Goal: Contribute content: Add original content to the website for others to see

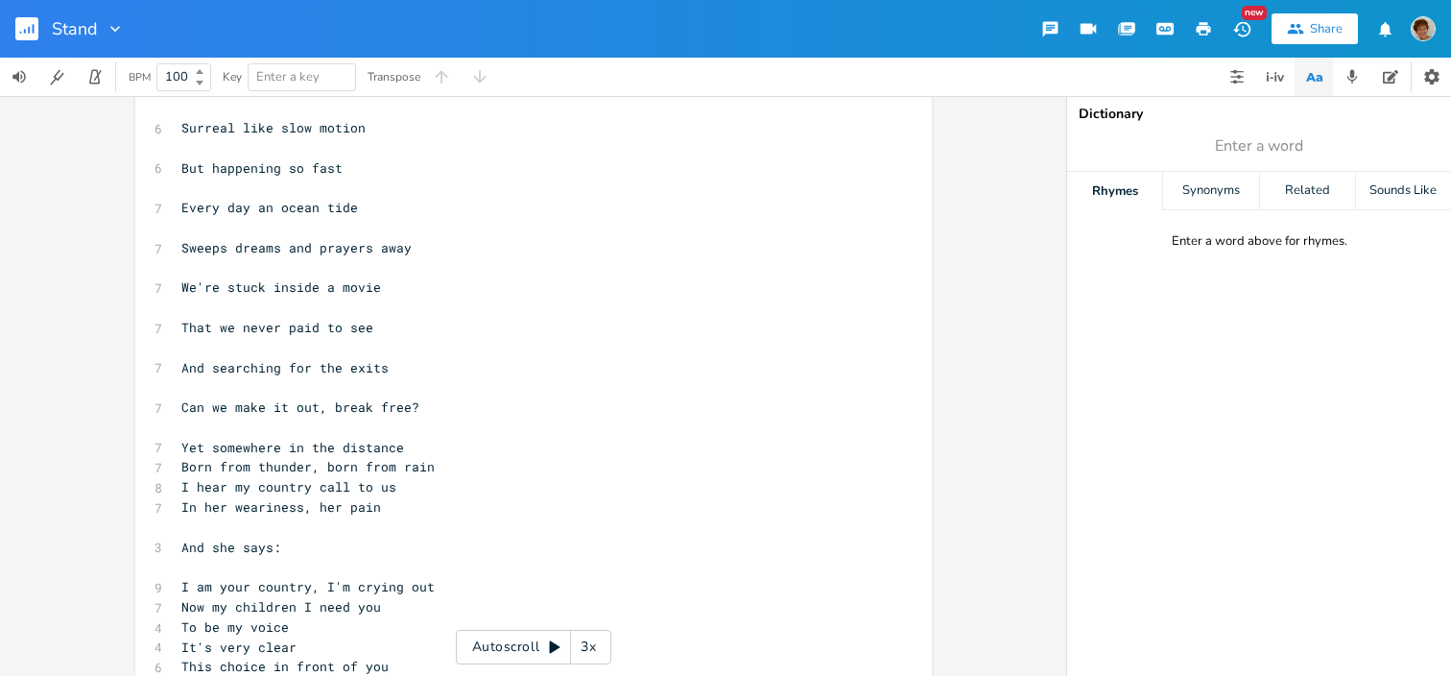
scroll to position [431, 0]
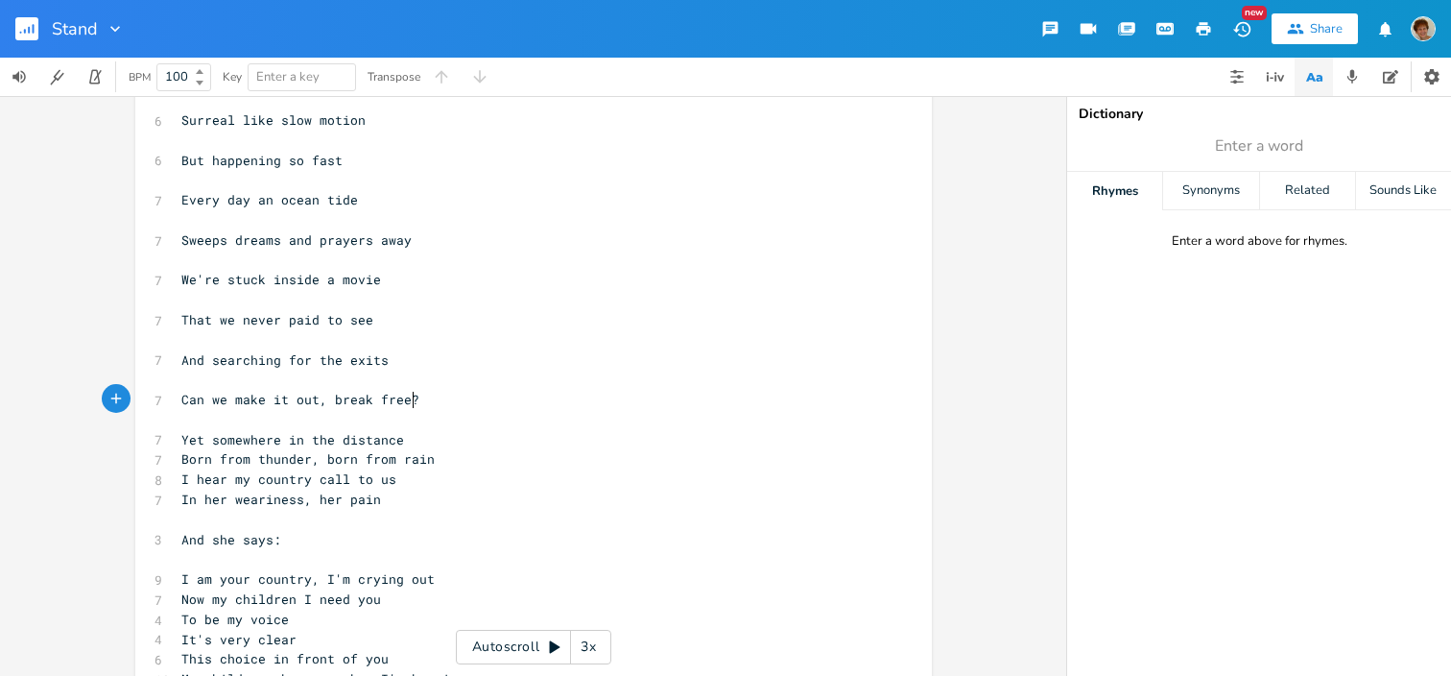
click at [418, 397] on pre "Can we make it out, break free?" at bounding box center [524, 400] width 693 height 20
type textarea "To a place of sanity"
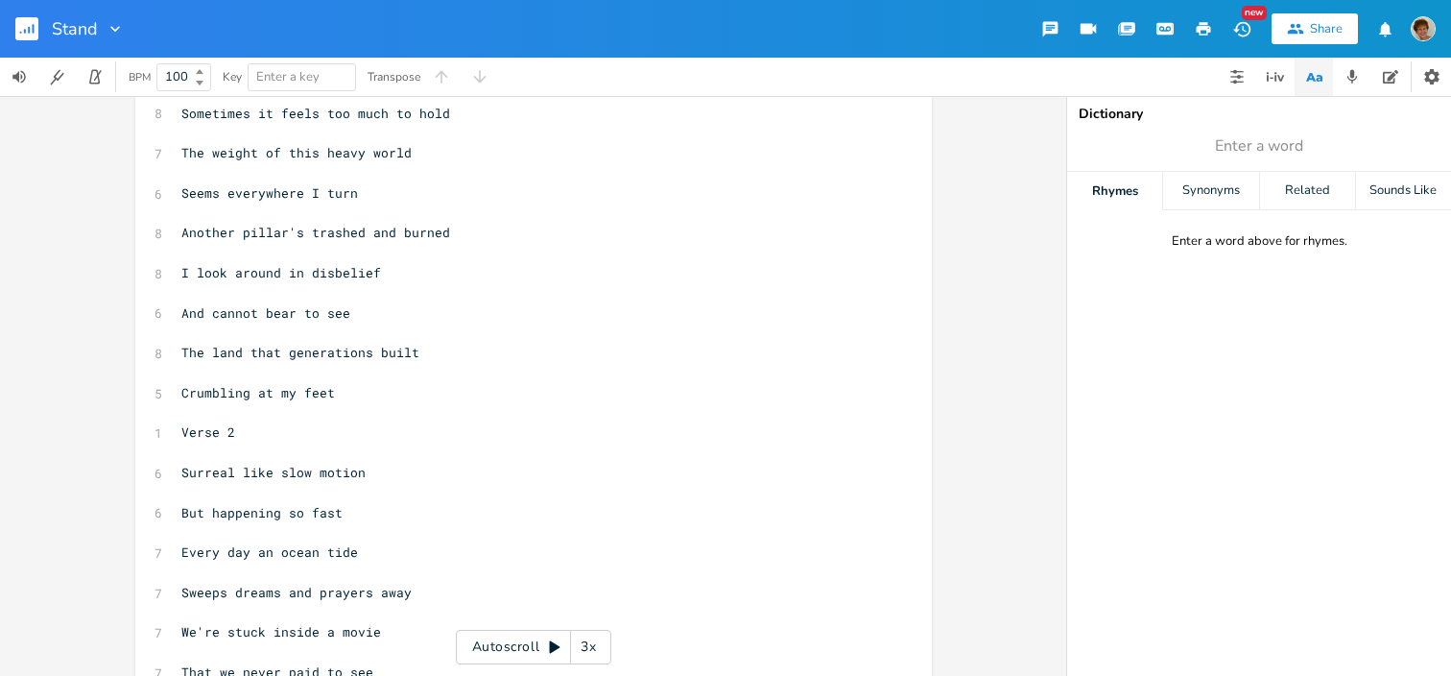
scroll to position [0, 0]
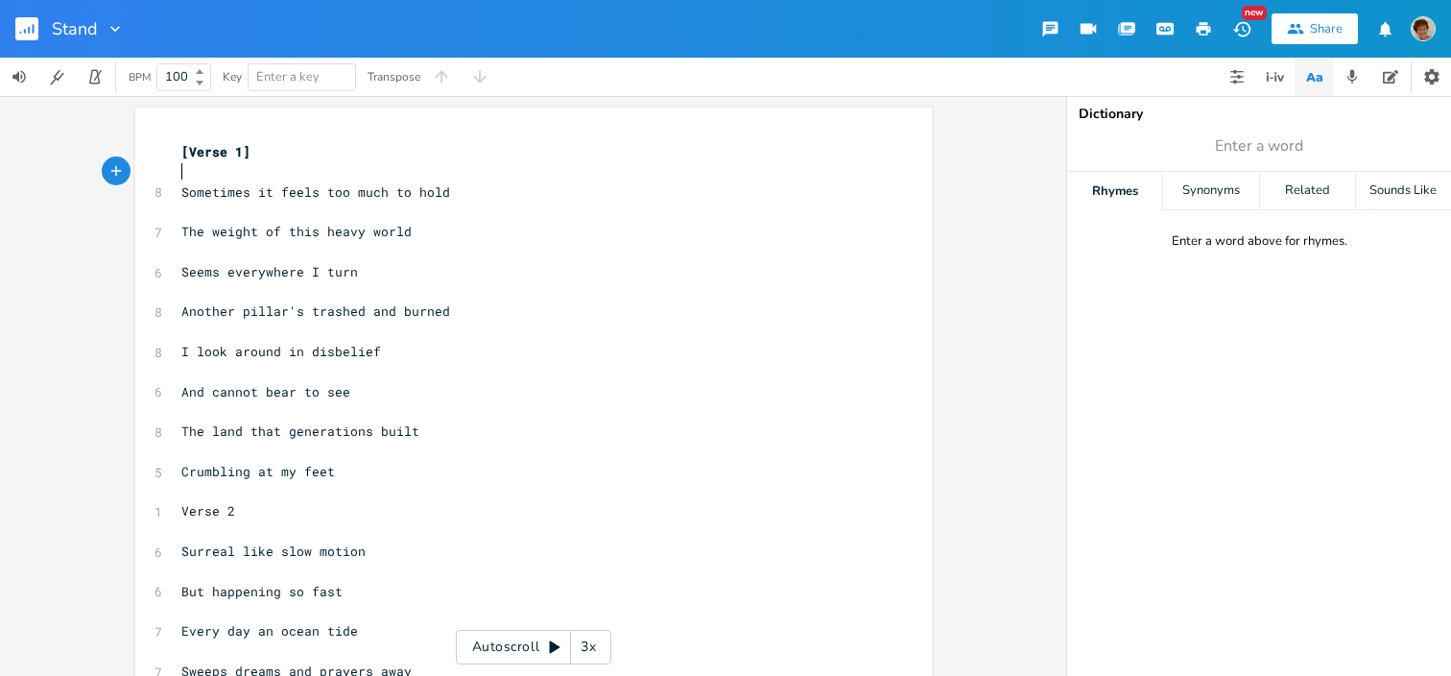
click at [179, 169] on pre "​" at bounding box center [524, 172] width 693 height 20
type textarea "G C var"
click at [184, 211] on pre "​" at bounding box center [524, 212] width 693 height 20
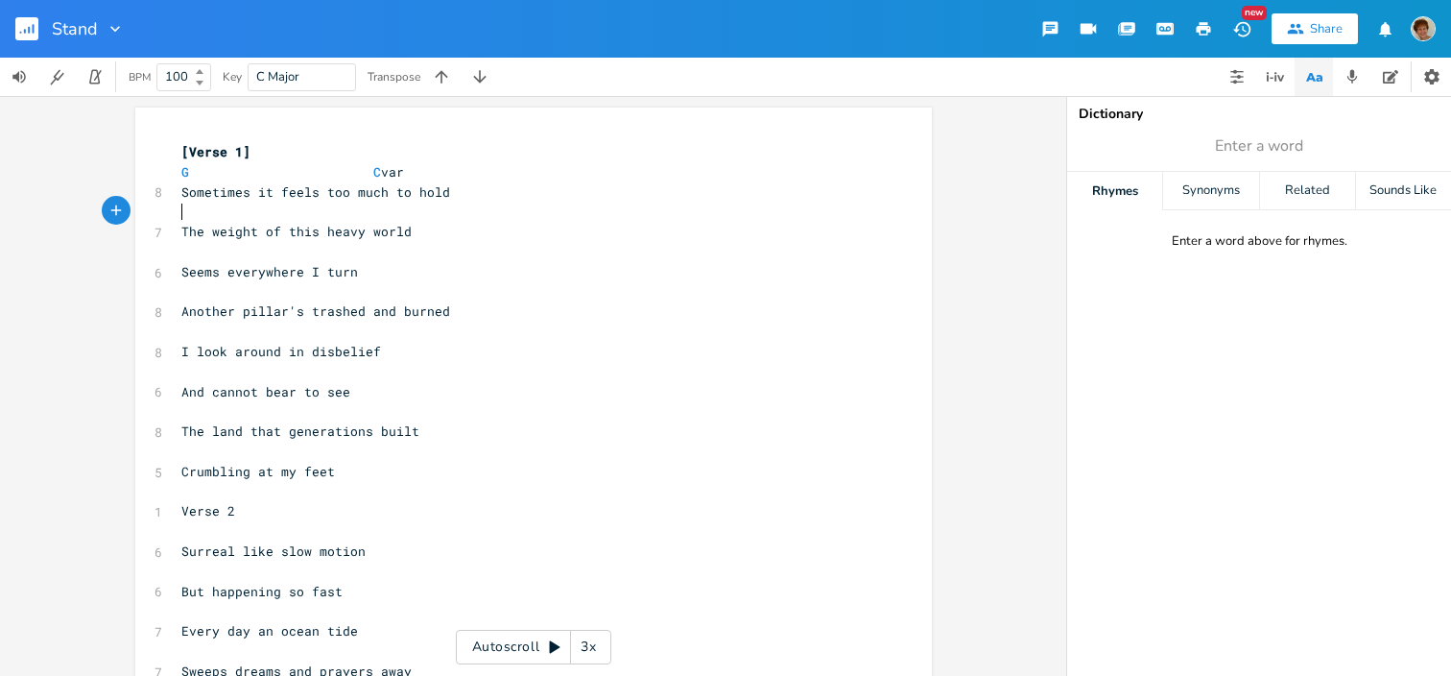
click at [331, 215] on pre "​" at bounding box center [524, 212] width 693 height 20
click at [210, 223] on span "The weight of this heavy world" at bounding box center [296, 231] width 230 height 17
click at [186, 220] on pre "​" at bounding box center [524, 212] width 693 height 20
type textarea "G var C"
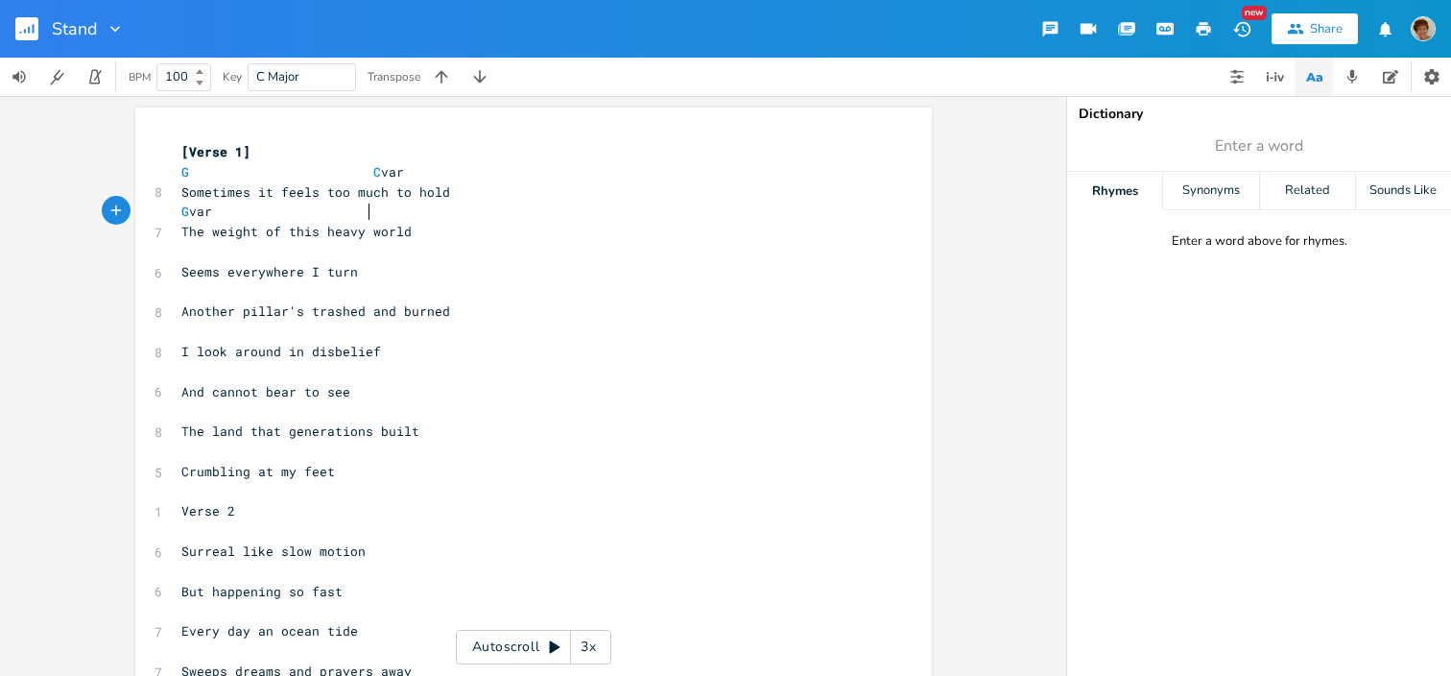
scroll to position [0, 104]
click at [531, 394] on pre "And cannot bear to see" at bounding box center [524, 392] width 693 height 20
click at [183, 262] on pre "Seems everywhere I turn" at bounding box center [524, 272] width 693 height 20
type textarea "G. C var"
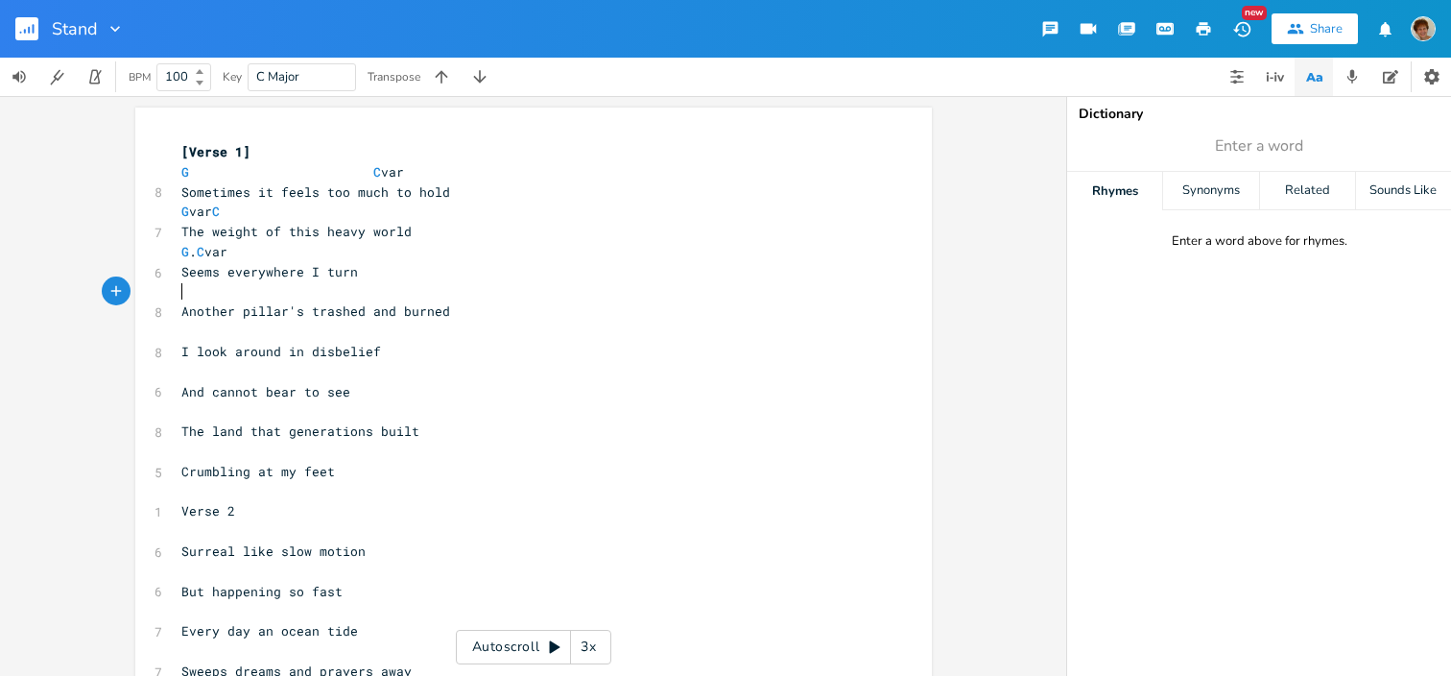
click at [194, 295] on pre "​" at bounding box center [524, 292] width 693 height 20
click at [187, 345] on span "I look around in disbelief" at bounding box center [281, 351] width 200 height 17
click at [181, 335] on span "​" at bounding box center [181, 331] width 0 height 17
type textarea "Am"
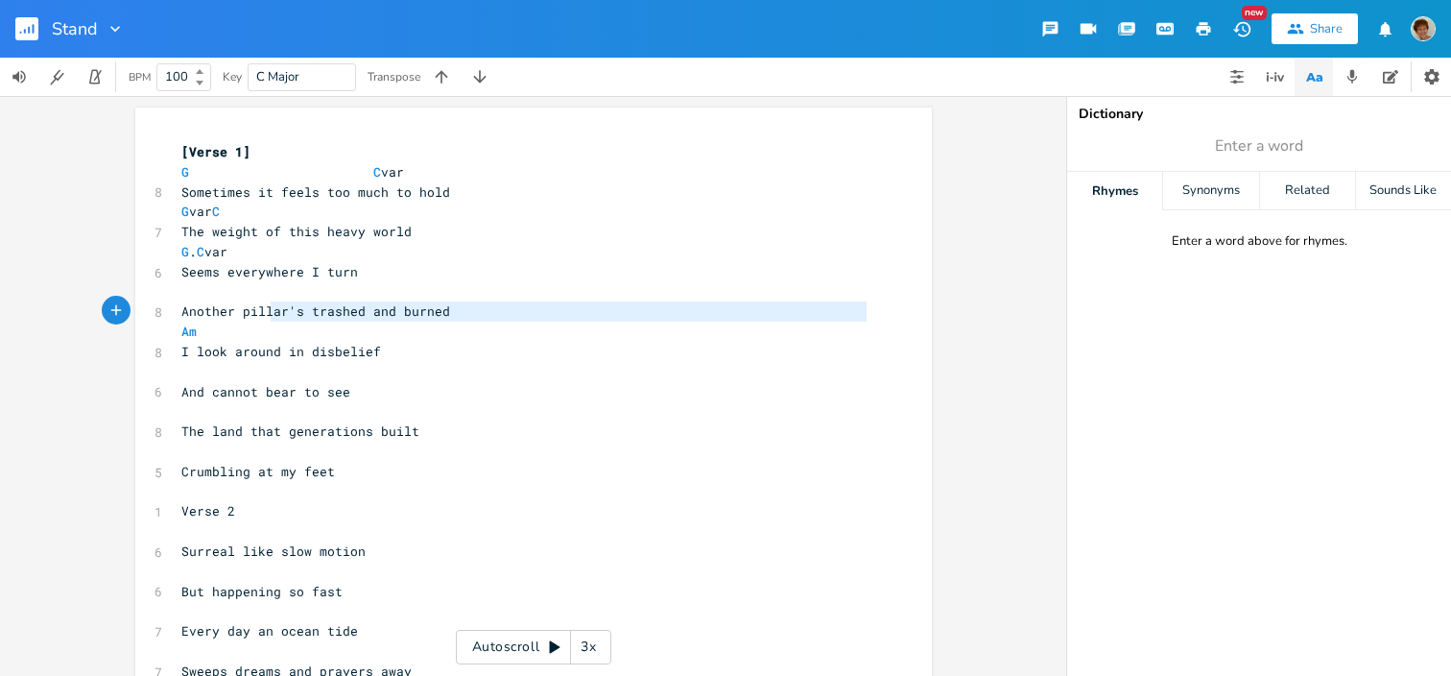
type textarea "Am"
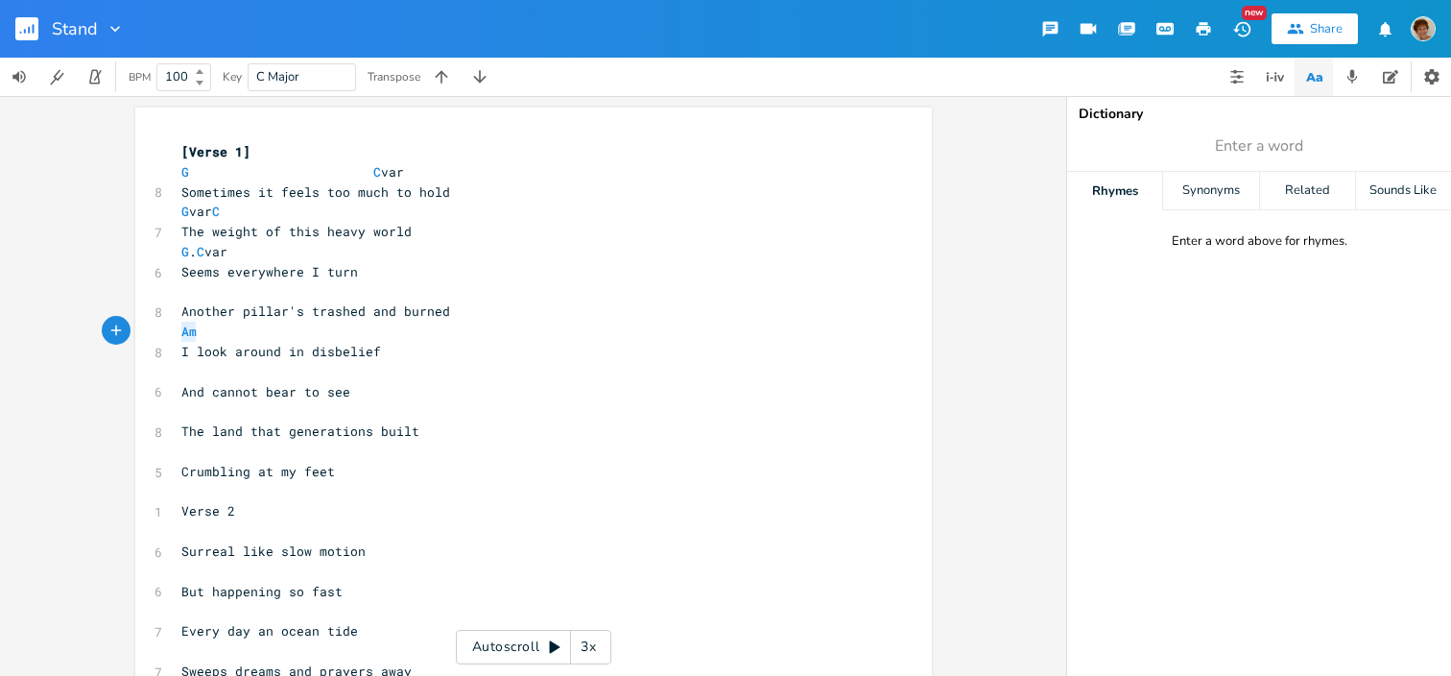
drag, startPoint x: 175, startPoint y: 335, endPoint x: 315, endPoint y: 332, distance: 140.2
click at [315, 332] on pre "Am" at bounding box center [524, 332] width 693 height 20
type textarea "D"
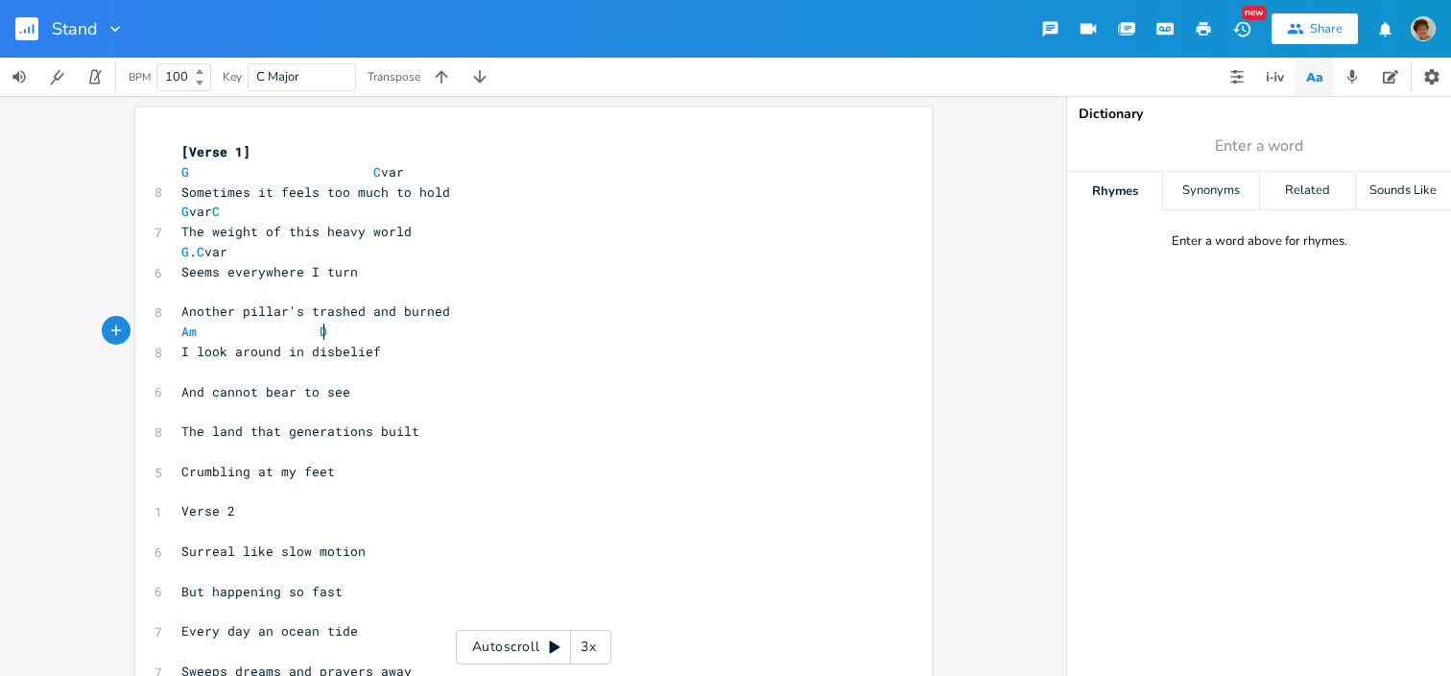
scroll to position [0, 61]
click at [209, 374] on pre "​" at bounding box center [524, 372] width 693 height 20
type textarea "G d."
type textarea "C"
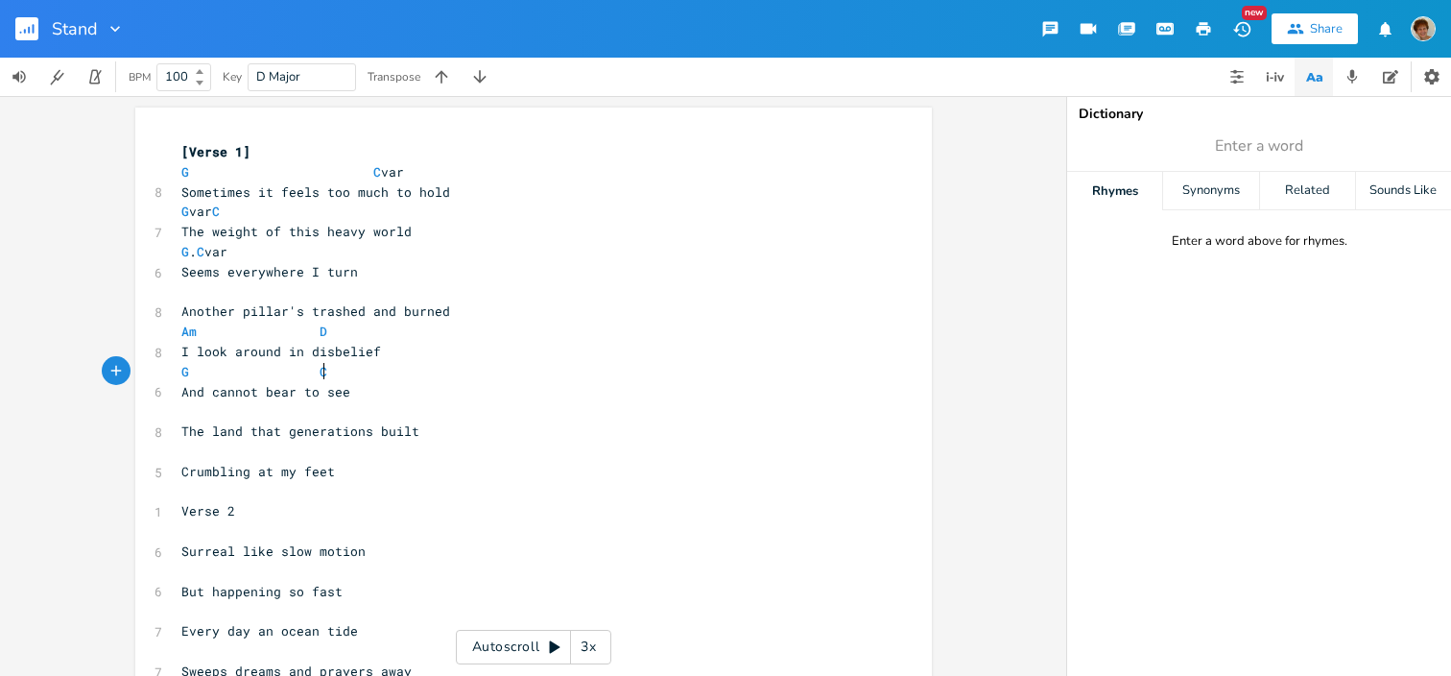
scroll to position [0, 17]
click at [214, 403] on pre "​" at bounding box center [524, 411] width 693 height 20
type textarea "Am D"
click at [407, 430] on li "D" at bounding box center [400, 432] width 58 height 20
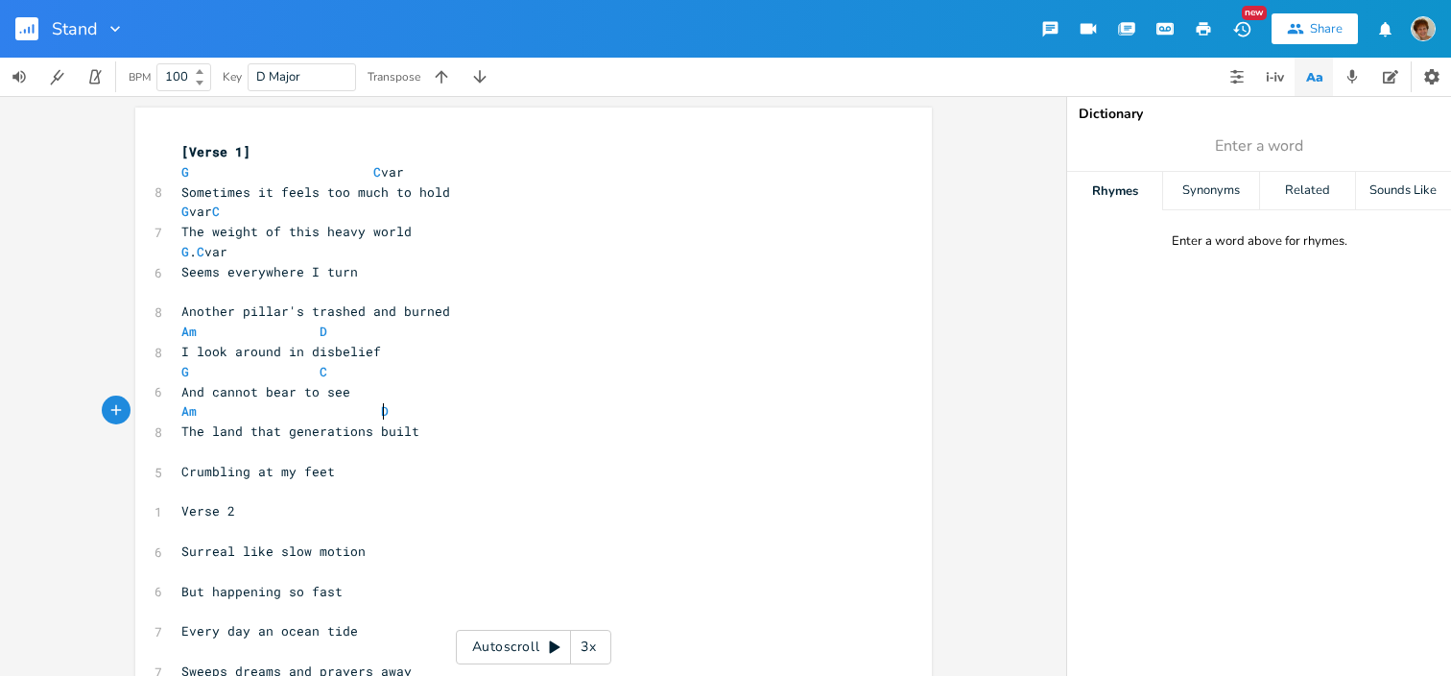
click at [196, 458] on pre "​" at bounding box center [524, 452] width 693 height 20
type textarea "Em. D. ac"
type textarea "C"
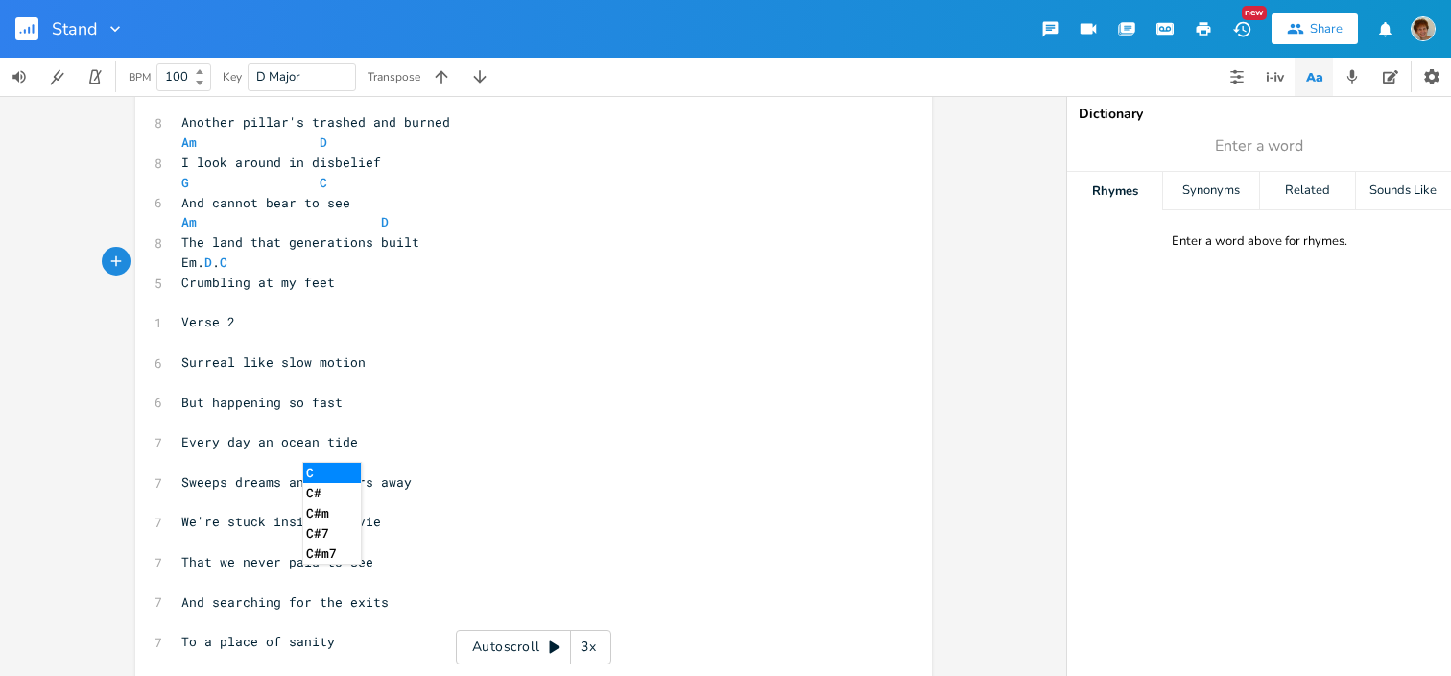
scroll to position [220, 0]
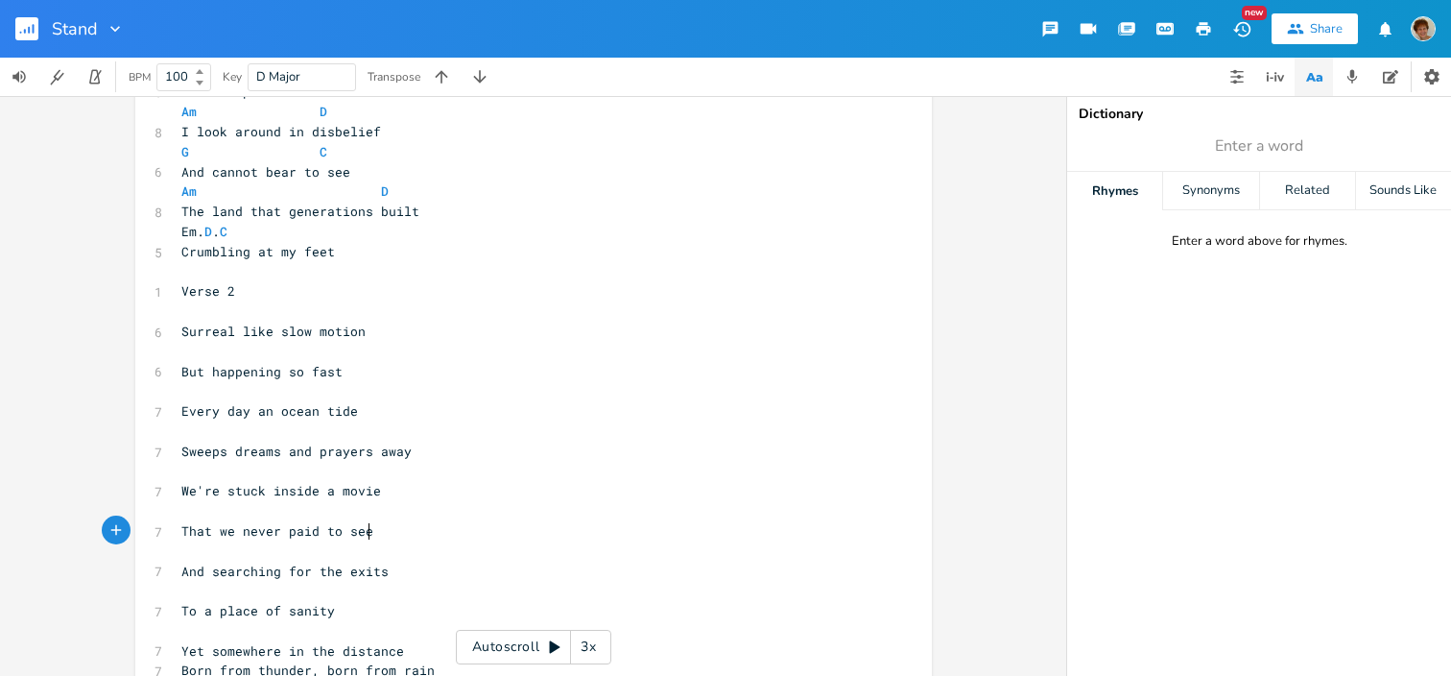
click at [544, 537] on pre "That we never paid to see" at bounding box center [524, 531] width 693 height 20
click at [365, 447] on span "Sweeps dreams and prayers away" at bounding box center [296, 450] width 230 height 17
type textarea "dreams and lives"
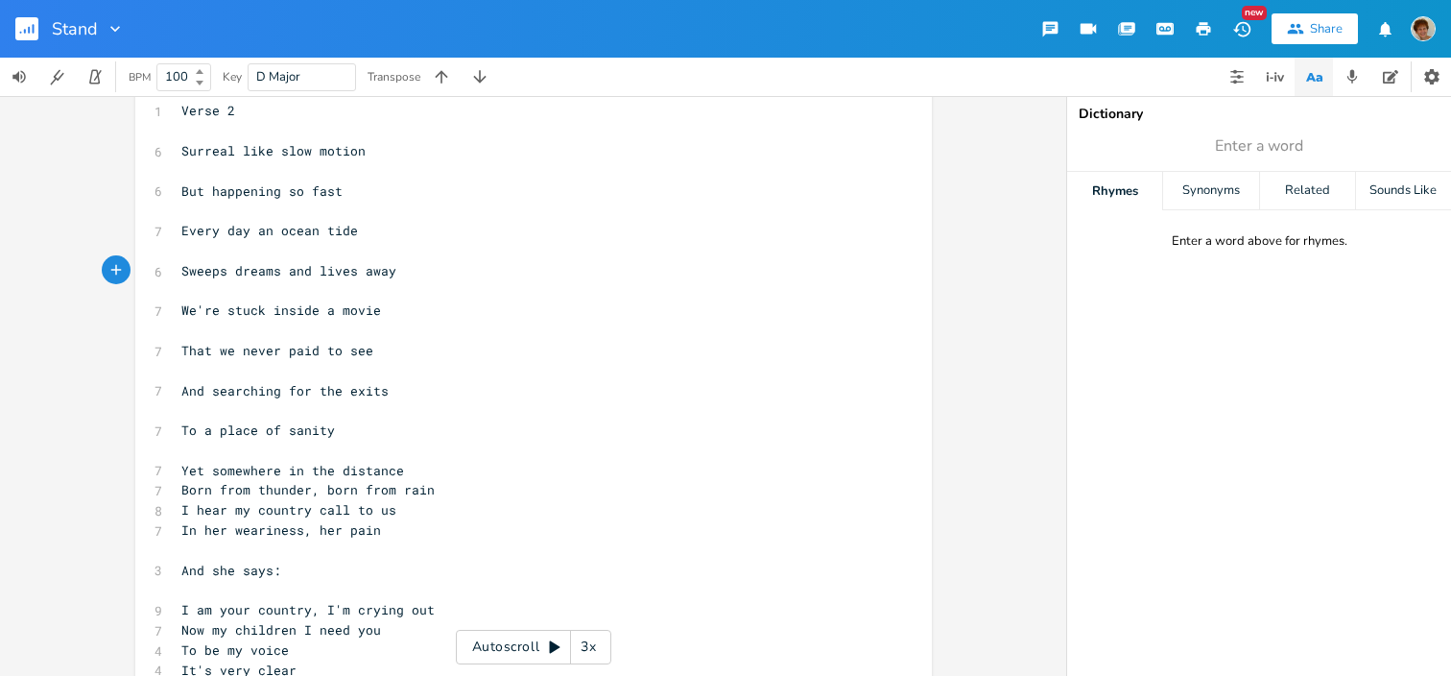
scroll to position [416, 0]
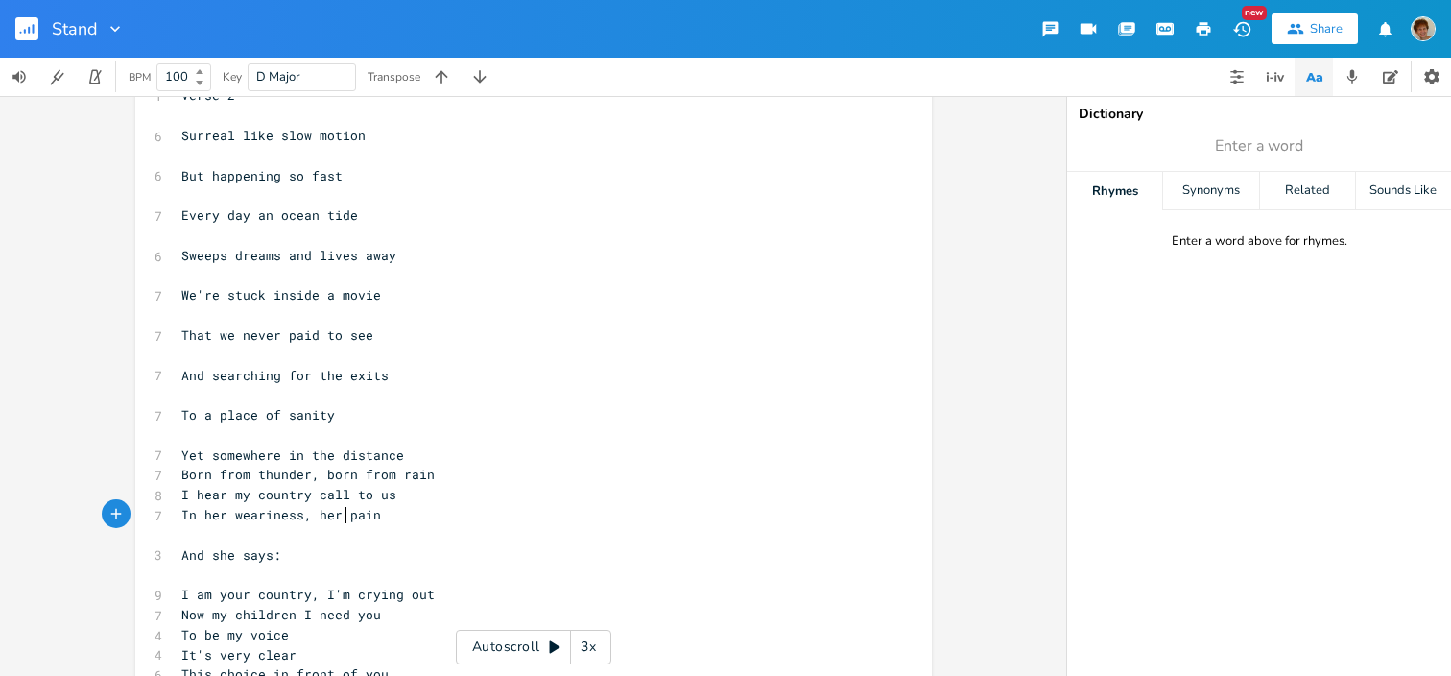
click at [340, 513] on span "In her weariness, her pain" at bounding box center [281, 514] width 200 height 17
type textarea "misery and"
click at [355, 517] on pre "In her misery and pain" at bounding box center [524, 515] width 693 height 20
type textarea "She's calling all our names"
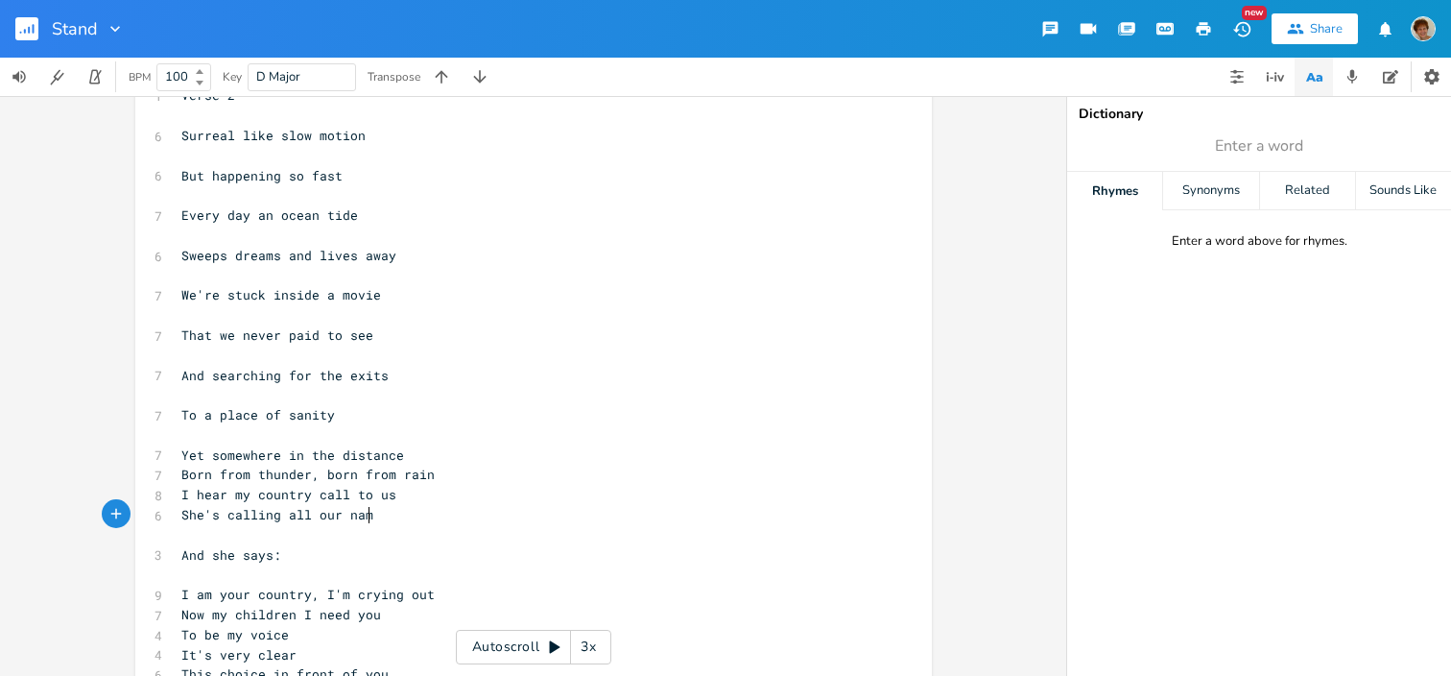
scroll to position [0, 152]
click at [416, 522] on pre "She's calling all our names" at bounding box center [524, 515] width 693 height 20
click at [331, 505] on pre "She's calling all our name" at bounding box center [524, 515] width 693 height 20
type textarea "y"
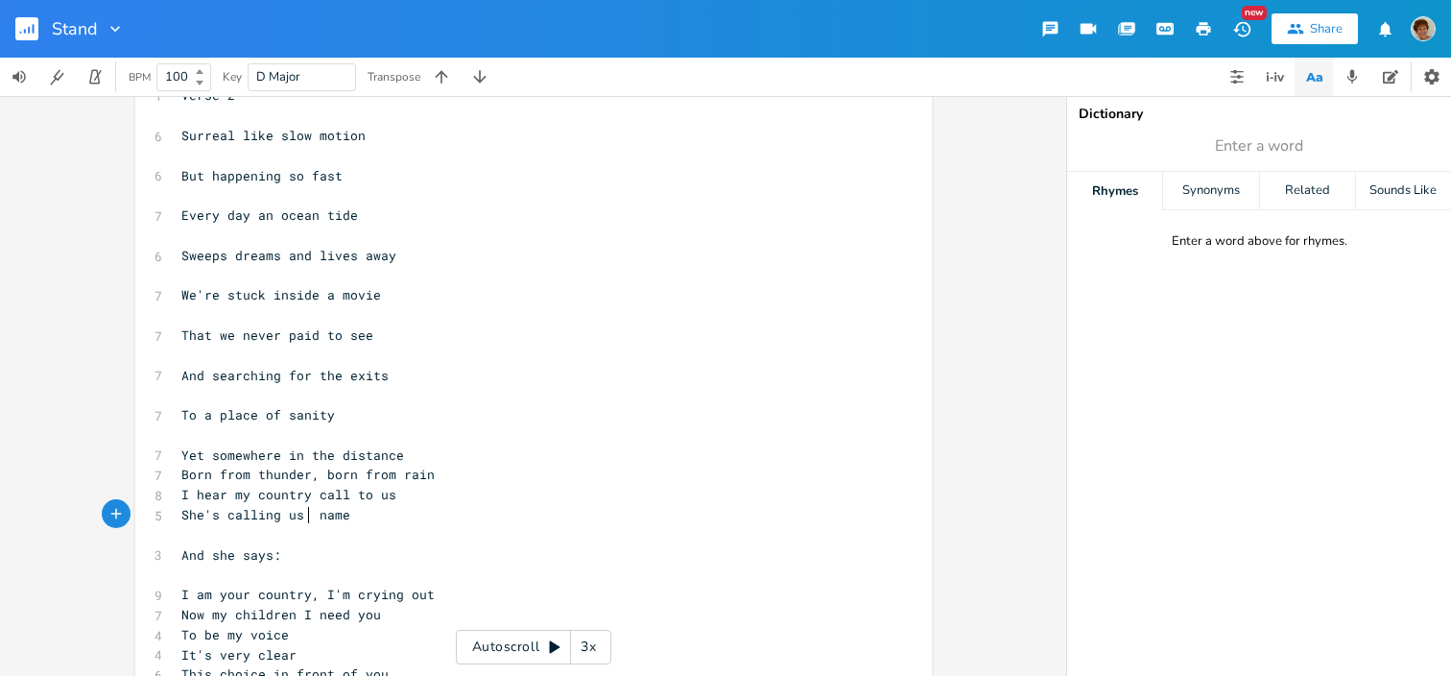
type textarea "us by"
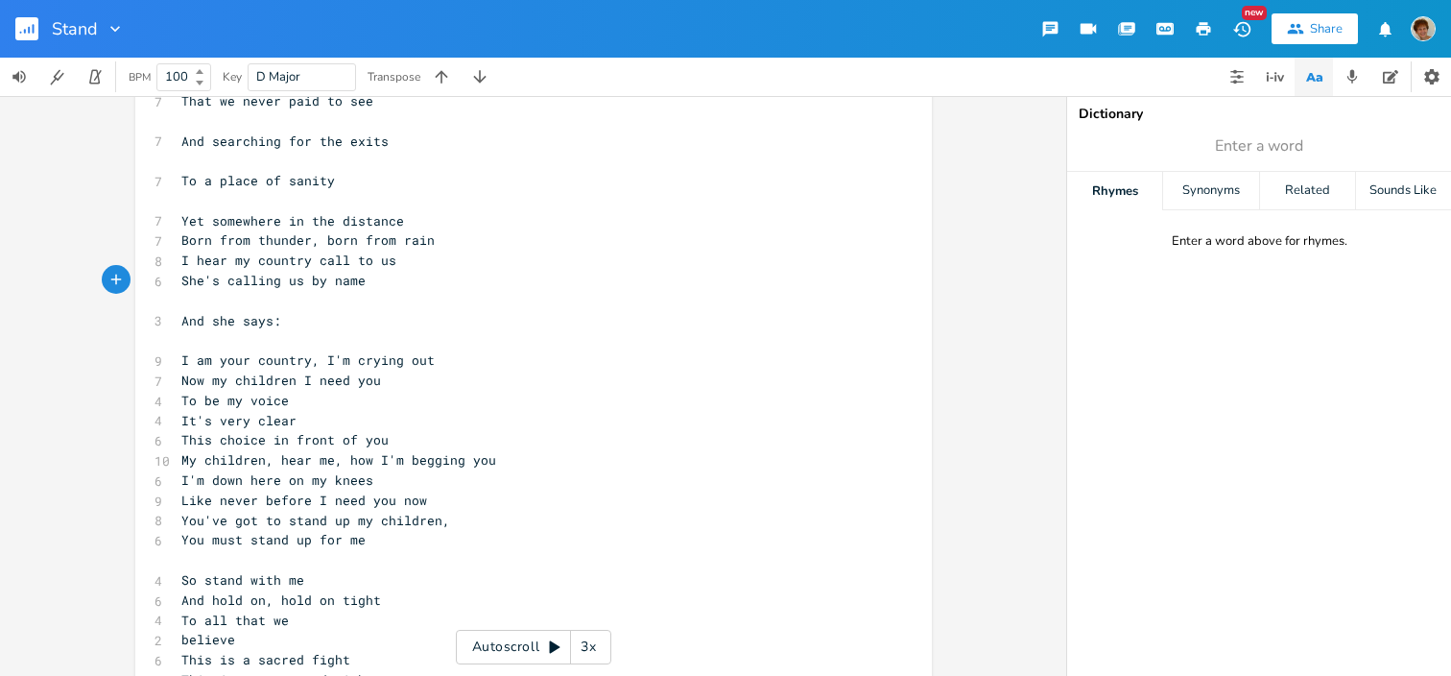
scroll to position [665, 0]
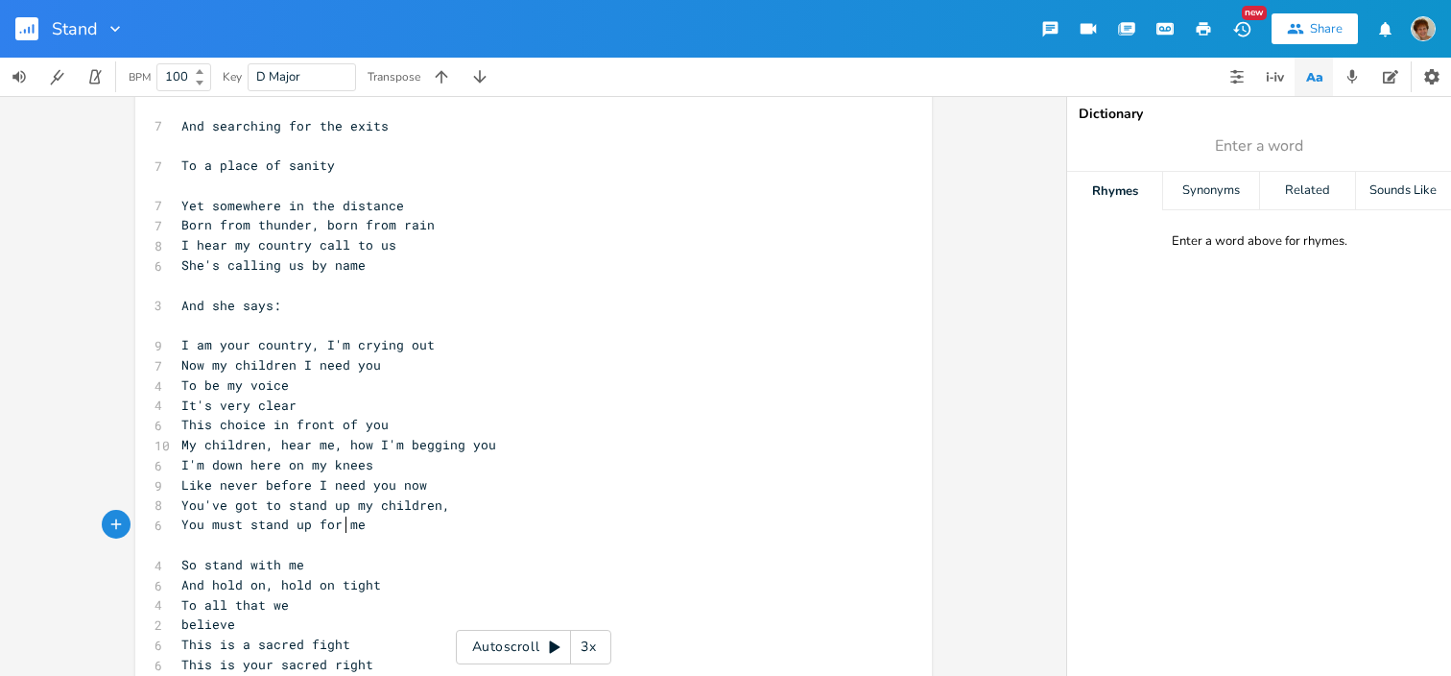
click at [340, 522] on span "You must stand up for me" at bounding box center [273, 523] width 184 height 17
click at [445, 499] on pre "You've got to stand up my children," at bounding box center [524, 505] width 693 height 20
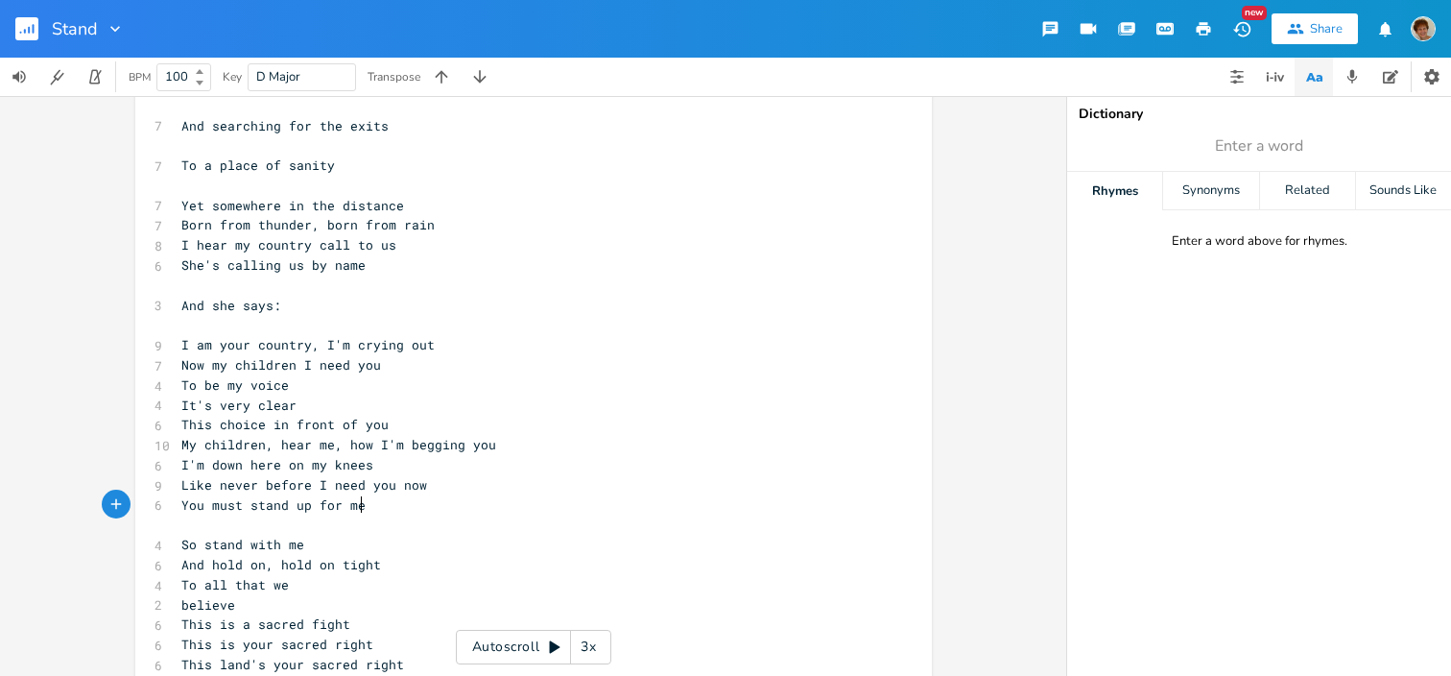
click at [359, 506] on pre "You must stand up for me" at bounding box center [524, 505] width 693 height 20
type textarea "So help me help me please:"
type textarea "she says:"
drag, startPoint x: 202, startPoint y: 327, endPoint x: 202, endPoint y: 296, distance: 31.7
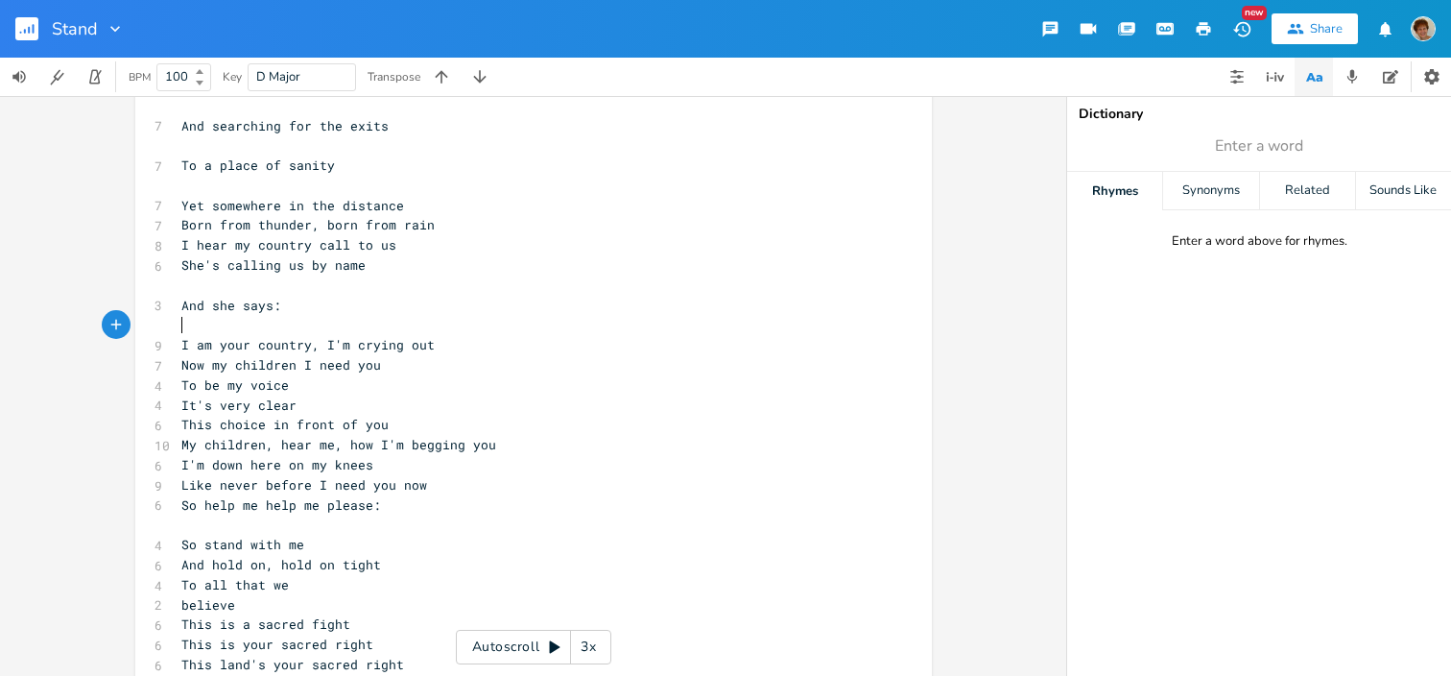
click at [202, 297] on div "[Verse 1] G C var 8 Sometimes it feels too much to hold G var C 7 The weight of…" at bounding box center [524, 355] width 693 height 1757
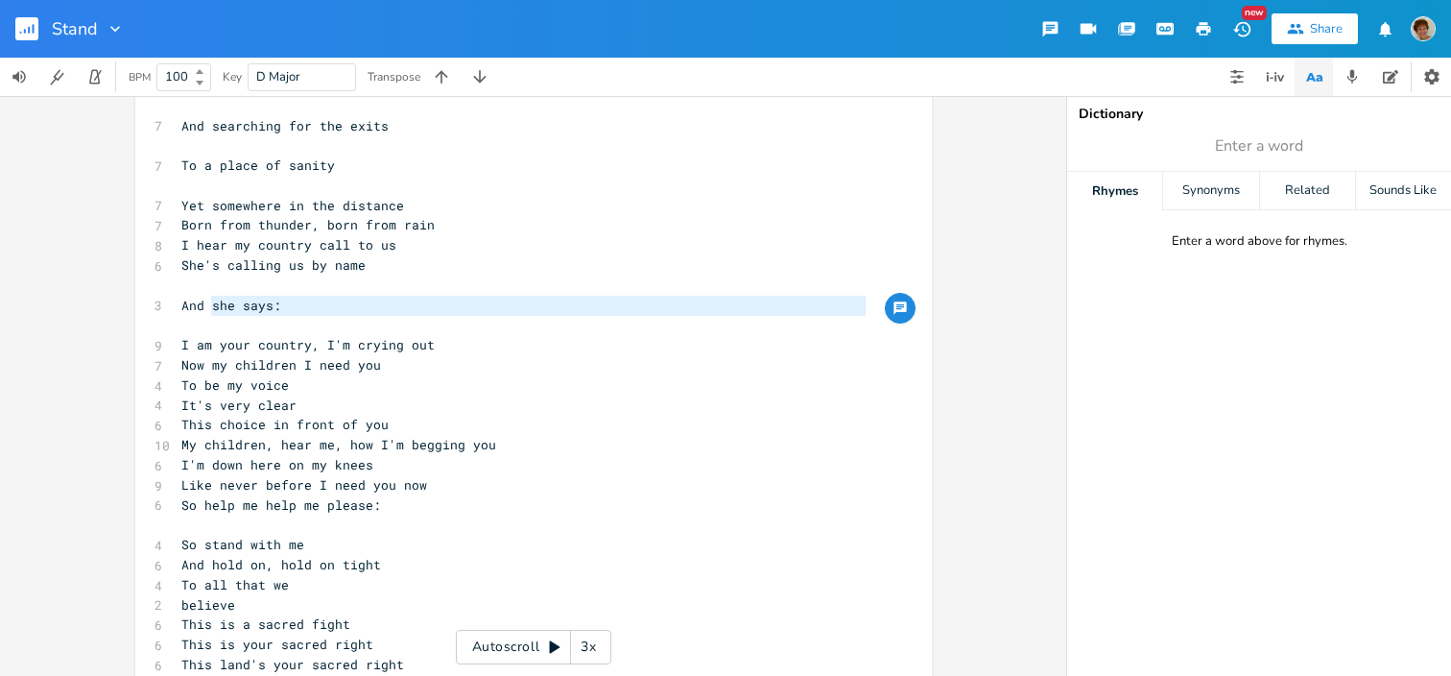
click at [206, 190] on pre "​" at bounding box center [524, 186] width 693 height 20
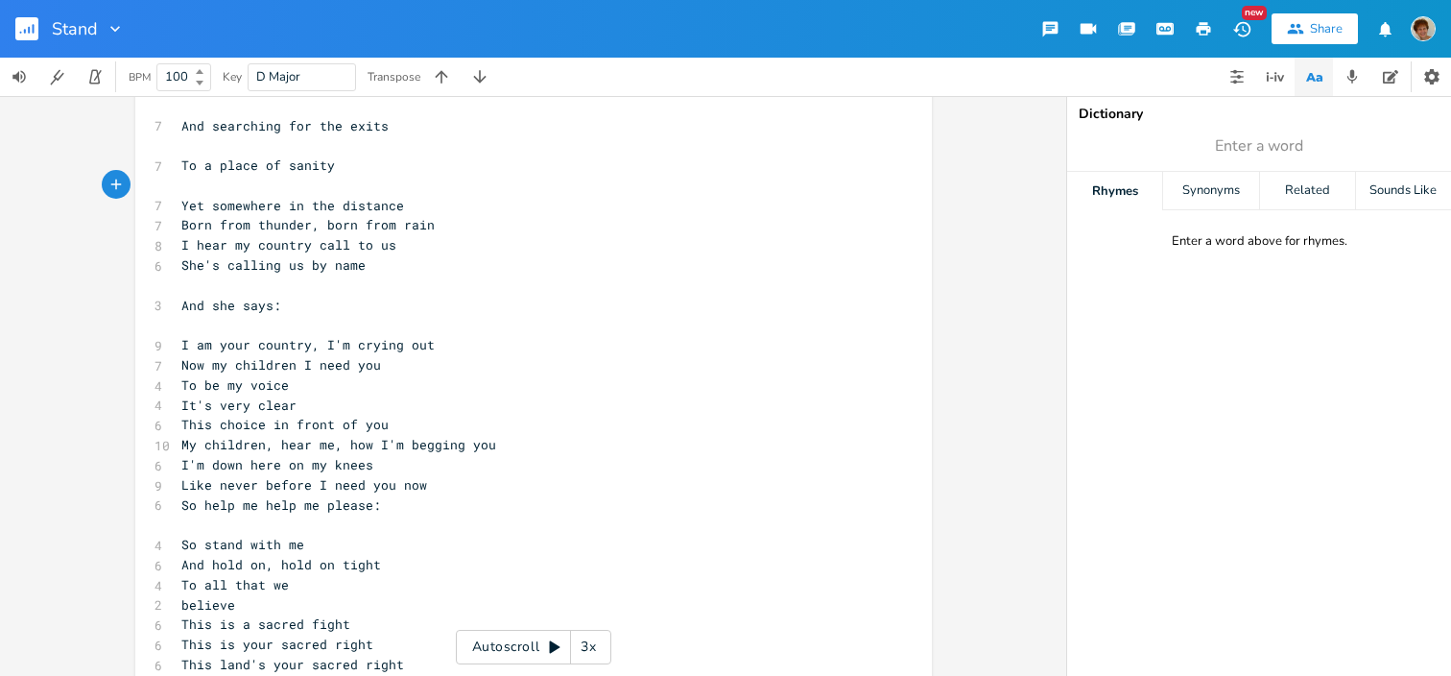
scroll to position [0, 8]
type textarea "E"
click at [212, 203] on li "E" at bounding box center [206, 206] width 58 height 20
click at [181, 227] on span "Born from thunder, born from rain" at bounding box center [307, 224] width 253 height 17
type textarea "C"
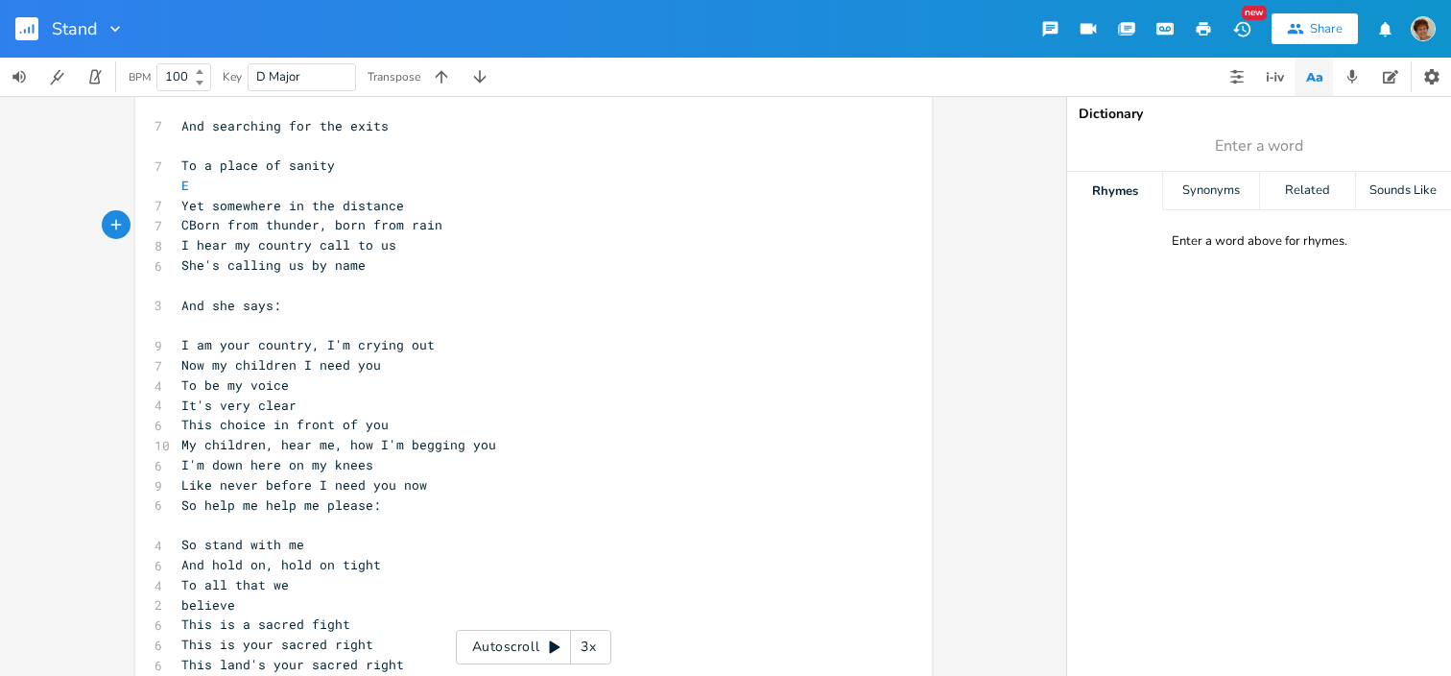
scroll to position [0, 11]
click at [324, 218] on span "C Born from thunder, born from rain" at bounding box center [311, 224] width 261 height 17
click at [330, 219] on span "C Born from thunder, born from rain" at bounding box center [311, 224] width 261 height 17
click at [410, 222] on span "C Born from thunder, born from rain" at bounding box center [311, 224] width 261 height 17
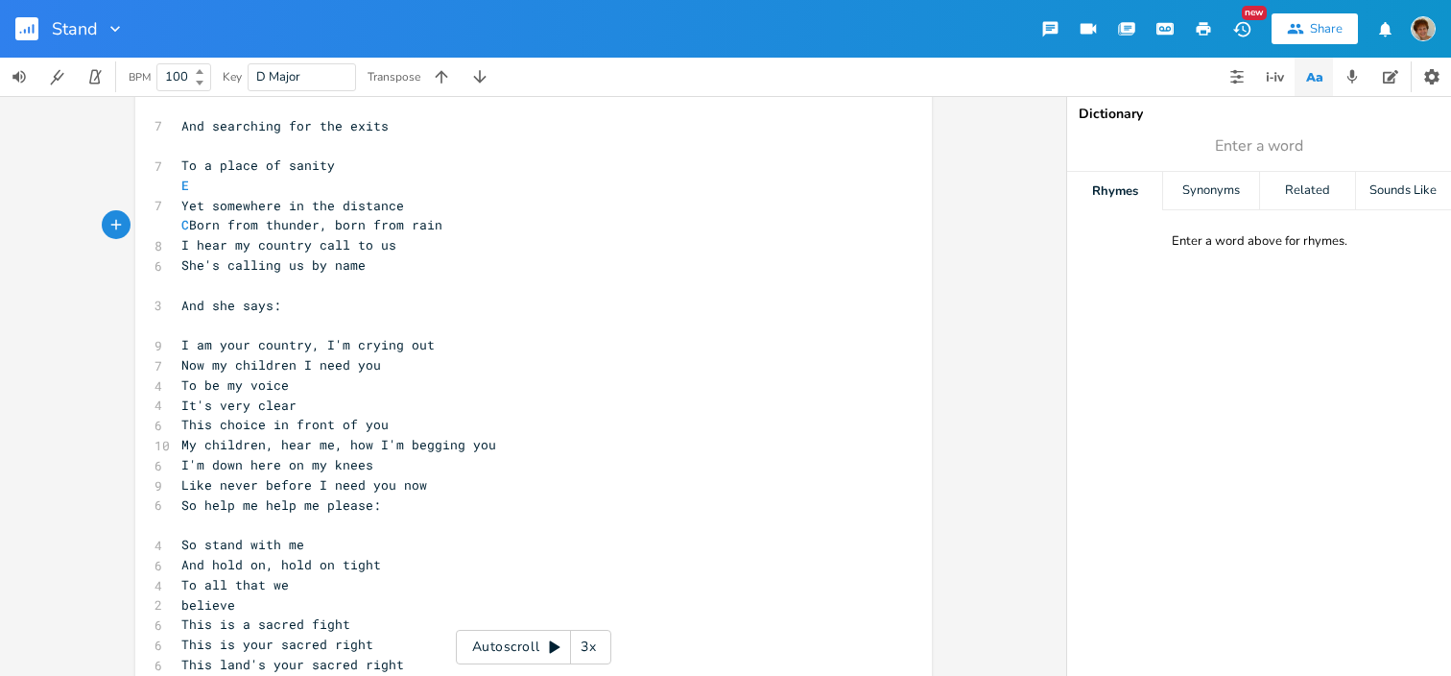
type textarea "D"
click at [261, 221] on span "C Born from thunder, born from D rain" at bounding box center [311, 224] width 261 height 17
type textarea "Through"
click at [386, 218] on span "C Through thunder, born from D rain" at bounding box center [304, 224] width 246 height 17
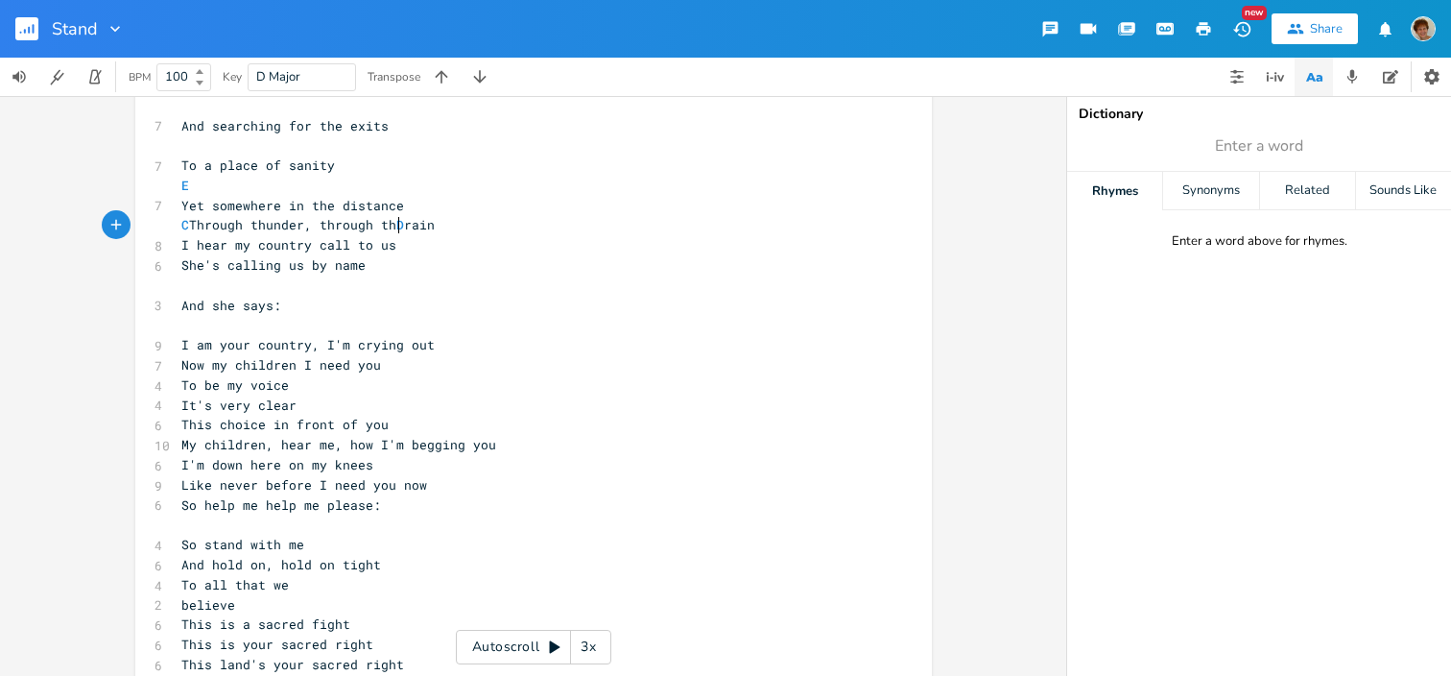
type textarea "through the"
click at [195, 239] on span "I hear my country call to us" at bounding box center [288, 244] width 215 height 17
click at [192, 239] on span "I hear my country call to us" at bounding box center [288, 244] width 215 height 17
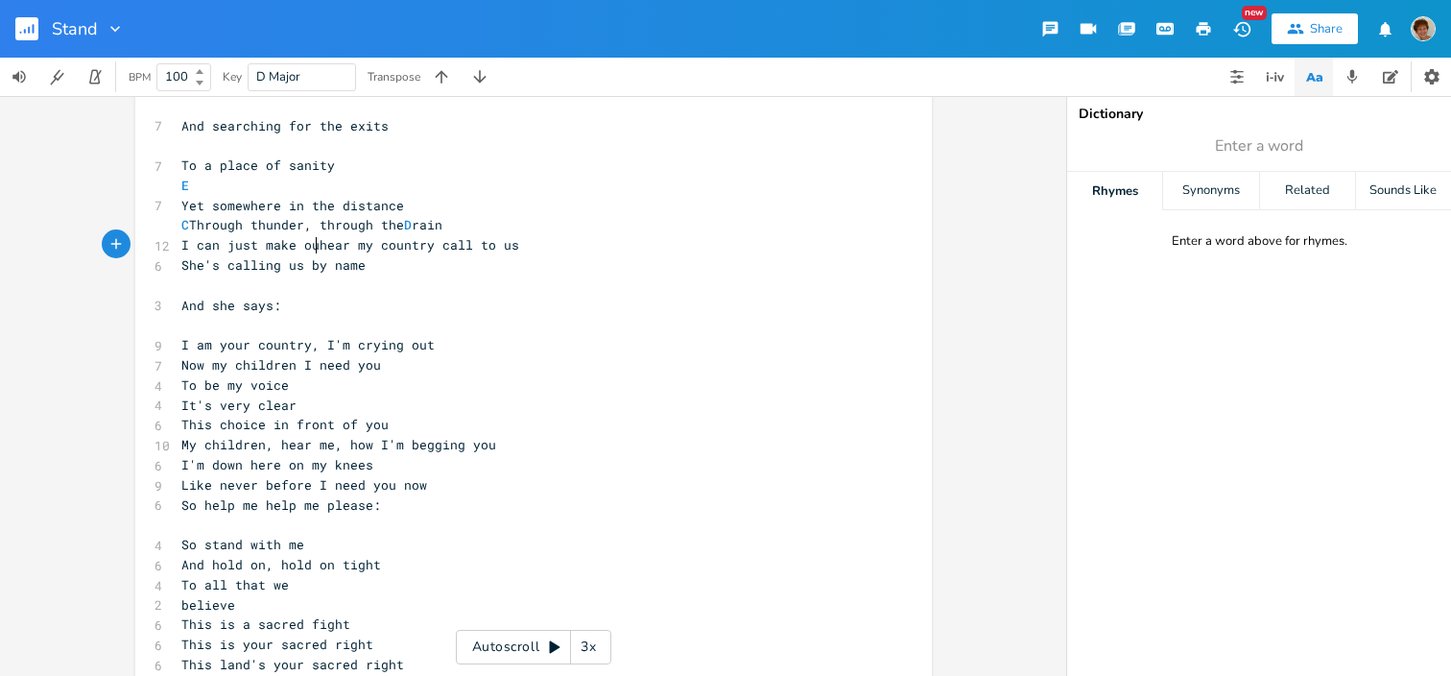
type textarea "can just make out"
type textarea "make out"
type textarea "out"
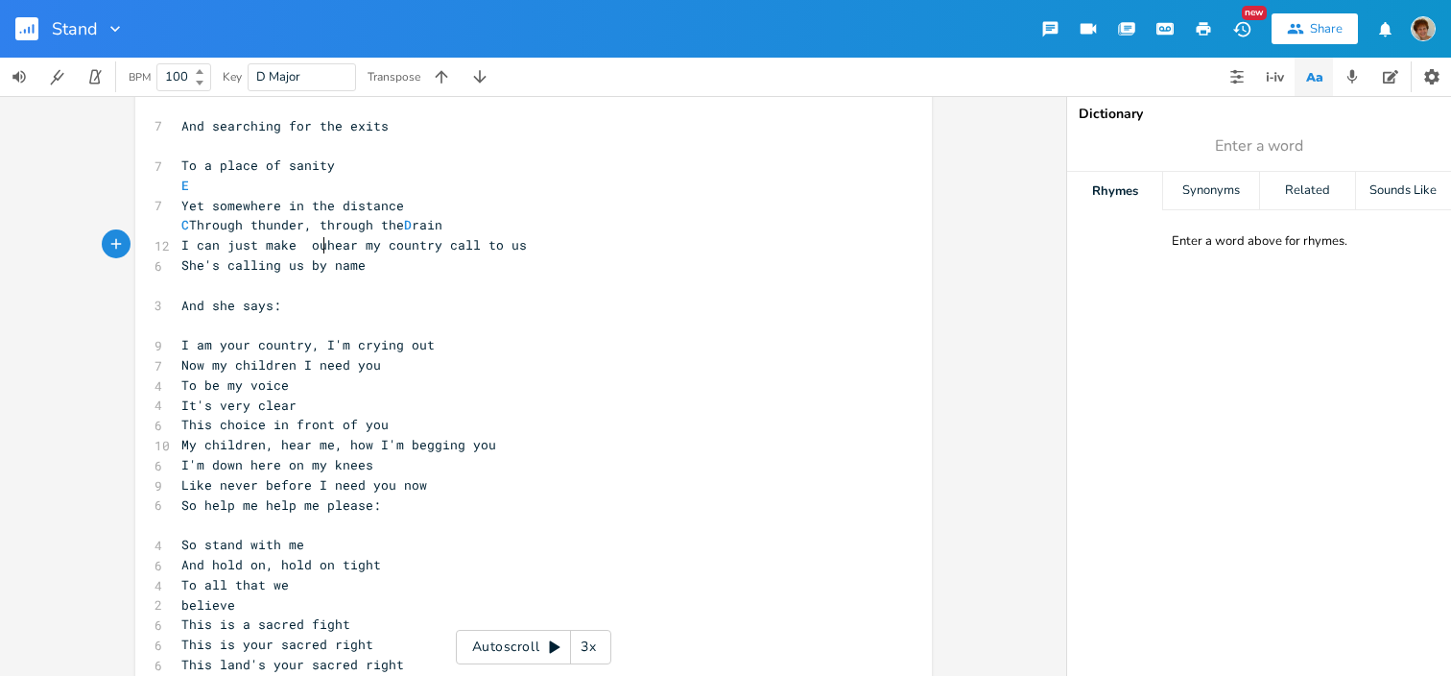
scroll to position [0, 24]
click at [353, 240] on span "I can just make outhear my country call to us" at bounding box center [357, 244] width 353 height 17
type textarea "oit"
type textarea "ut"
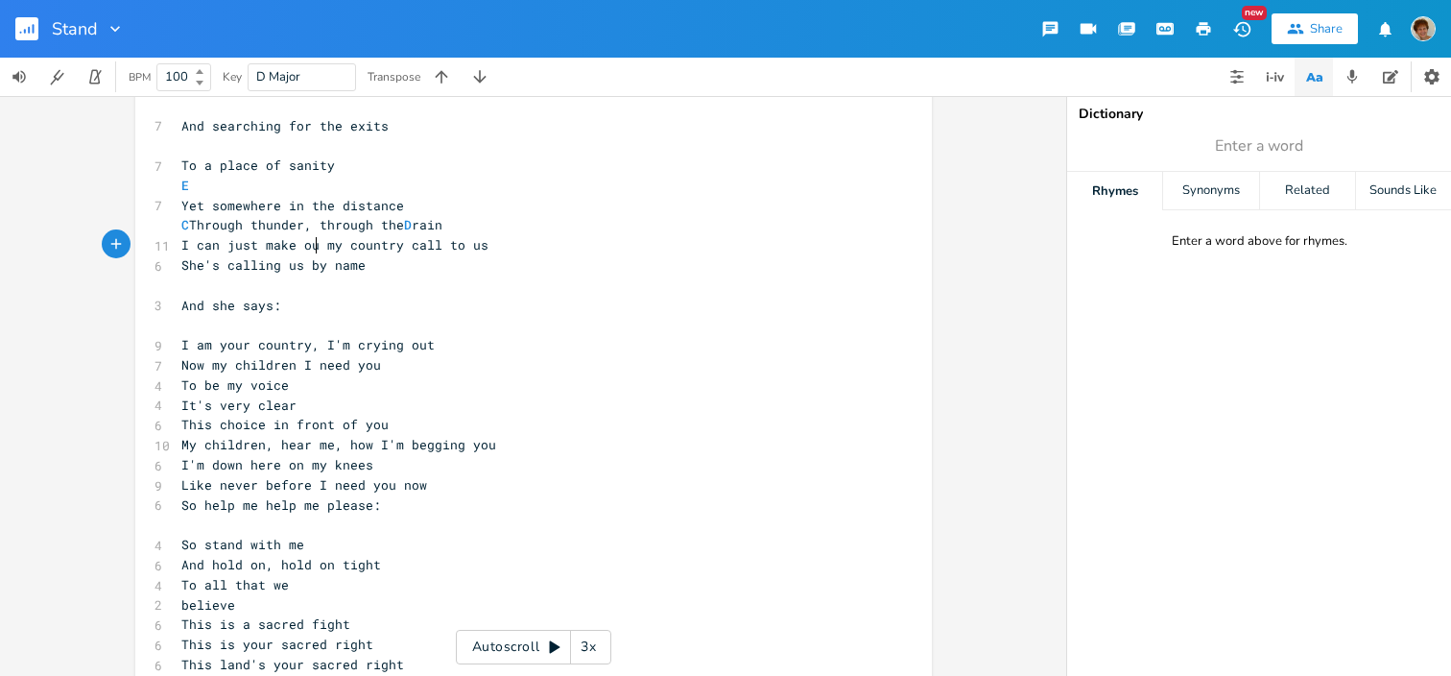
scroll to position [0, 11]
click at [486, 243] on pre "I can just make out my country call to us" at bounding box center [524, 245] width 693 height 20
type textarea "wailing"
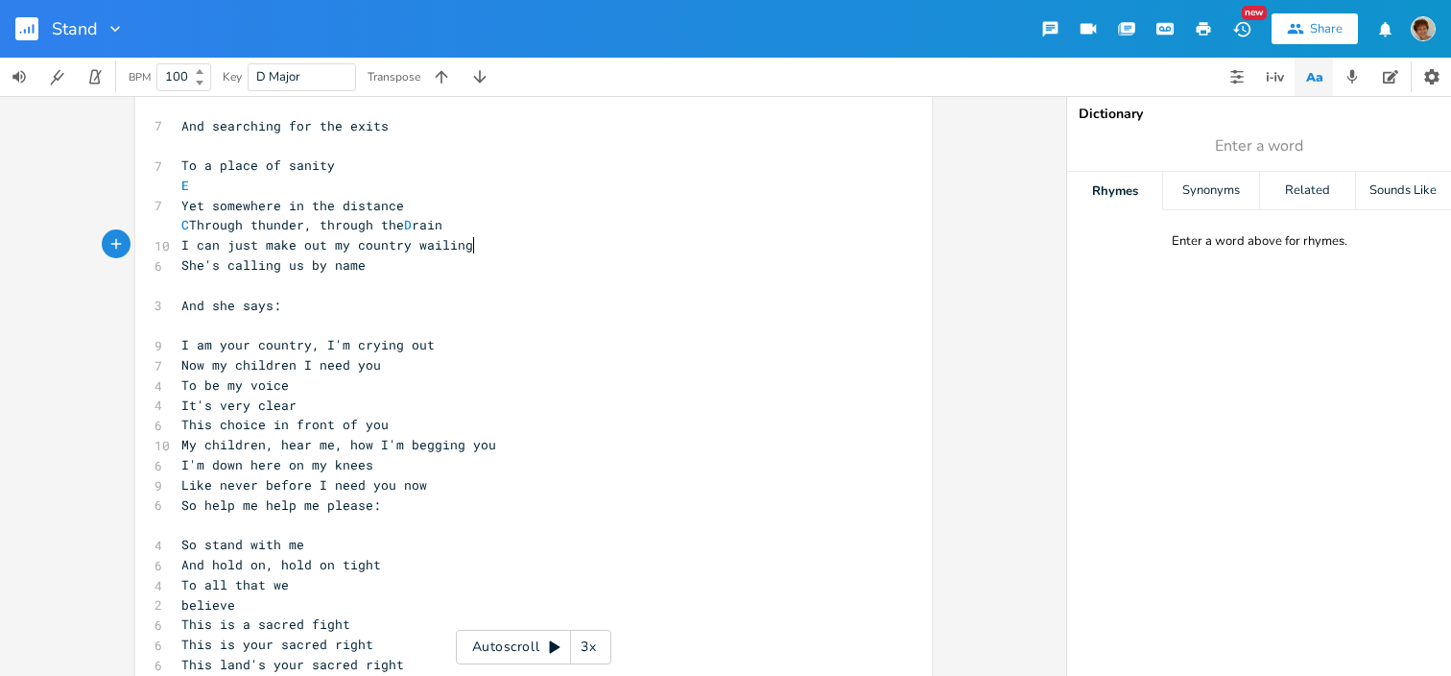
click at [216, 265] on span "She's calling us by name" at bounding box center [273, 264] width 184 height 17
click at [468, 244] on pre "I can just make out my country wailing" at bounding box center [524, 245] width 693 height 20
click at [458, 245] on span "I can just make out my country wailing" at bounding box center [327, 244] width 292 height 17
type textarea "crying"
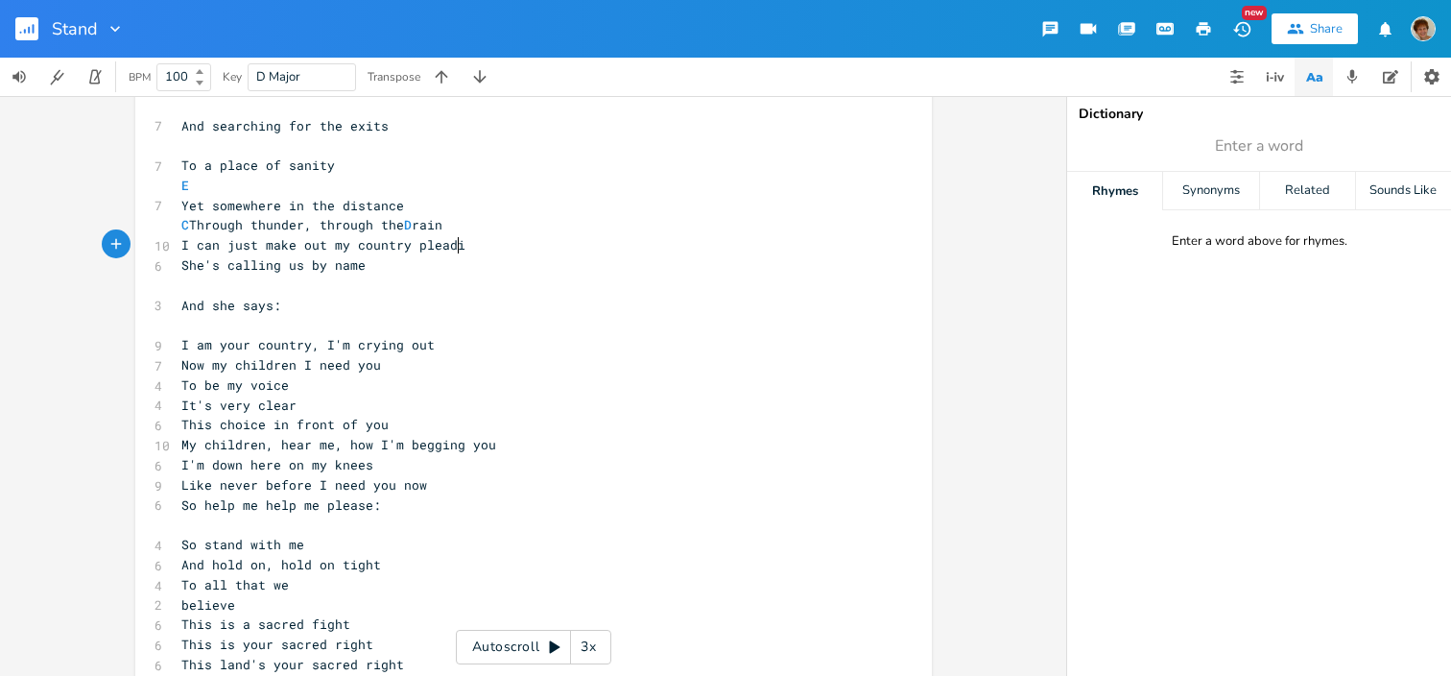
type textarea "pleading"
type textarea "calling"
click at [321, 239] on span "I can just make out my country calling" at bounding box center [327, 244] width 292 height 17
type textarea "hear"
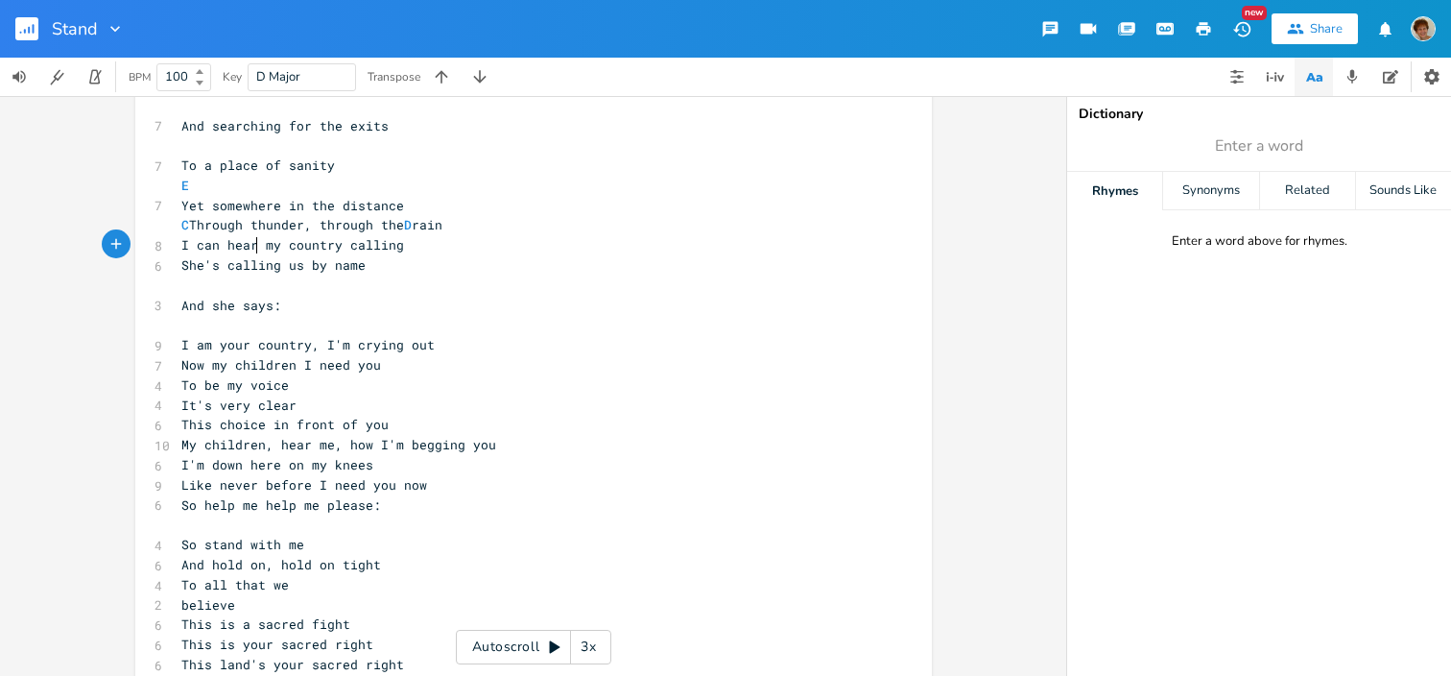
scroll to position [0, 27]
click at [416, 251] on pre "I can hear my country calling" at bounding box center [524, 245] width 693 height 20
type textarea "us"
click at [180, 323] on pre "​" at bounding box center [524, 325] width 693 height 20
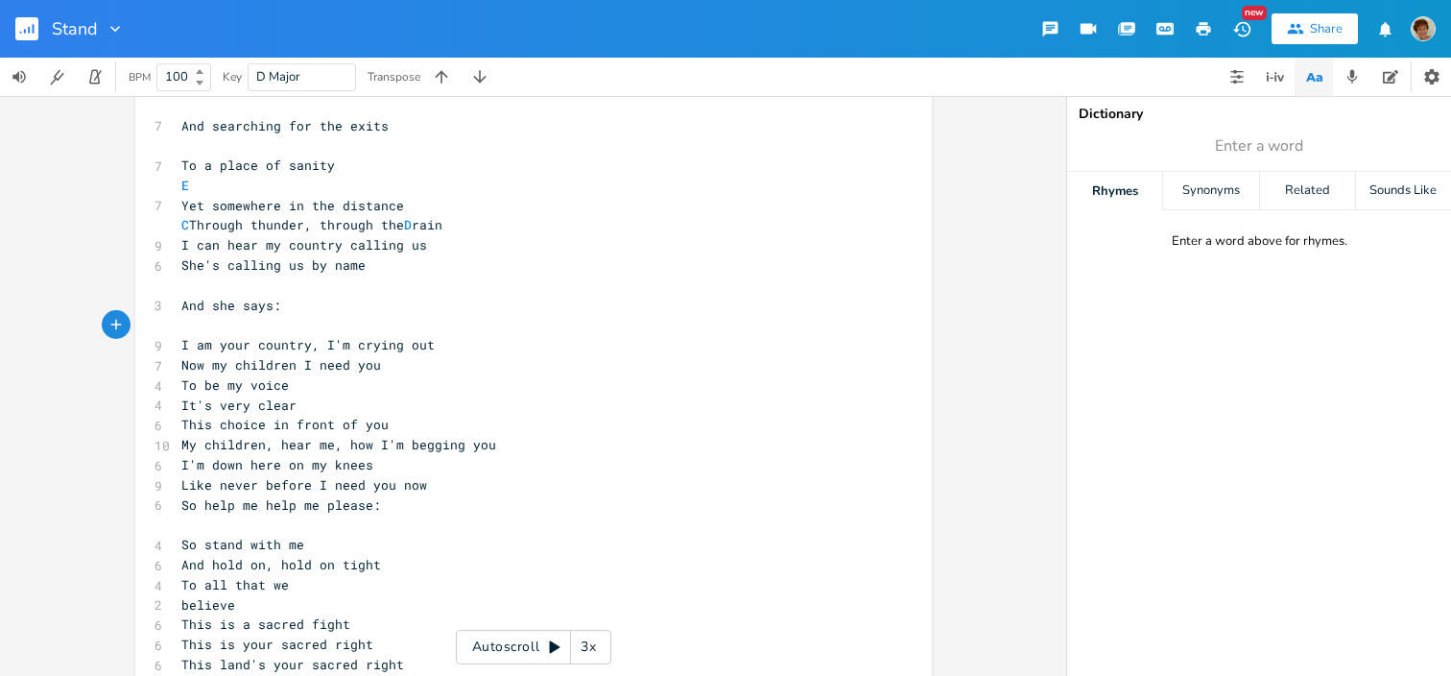
click at [181, 242] on span "I can hear my country calling us" at bounding box center [304, 244] width 246 height 17
type textarea "Em."
click at [181, 379] on span "To be my voice" at bounding box center [235, 384] width 108 height 17
type textarea "Am."
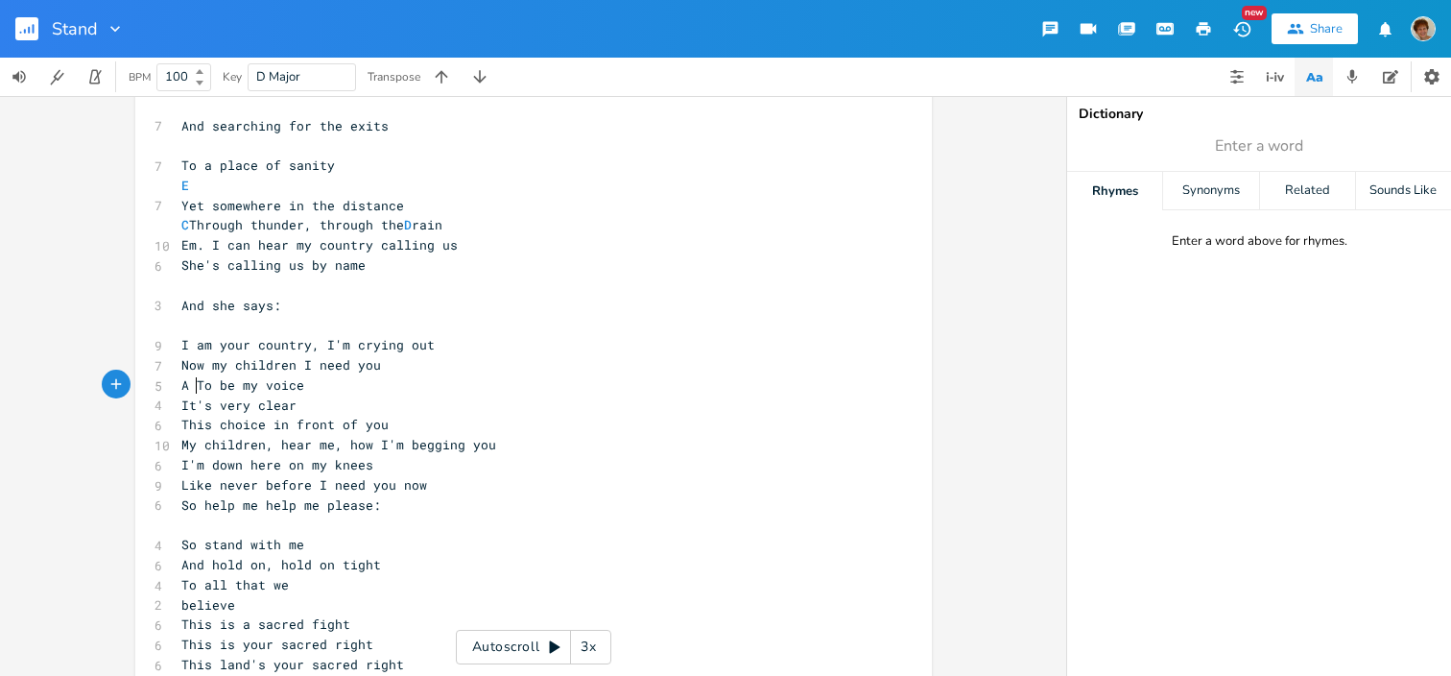
scroll to position [0, 4]
type textarea "m."
click at [249, 381] on span "Am. To be my voice" at bounding box center [250, 384] width 138 height 17
type textarea "Em"
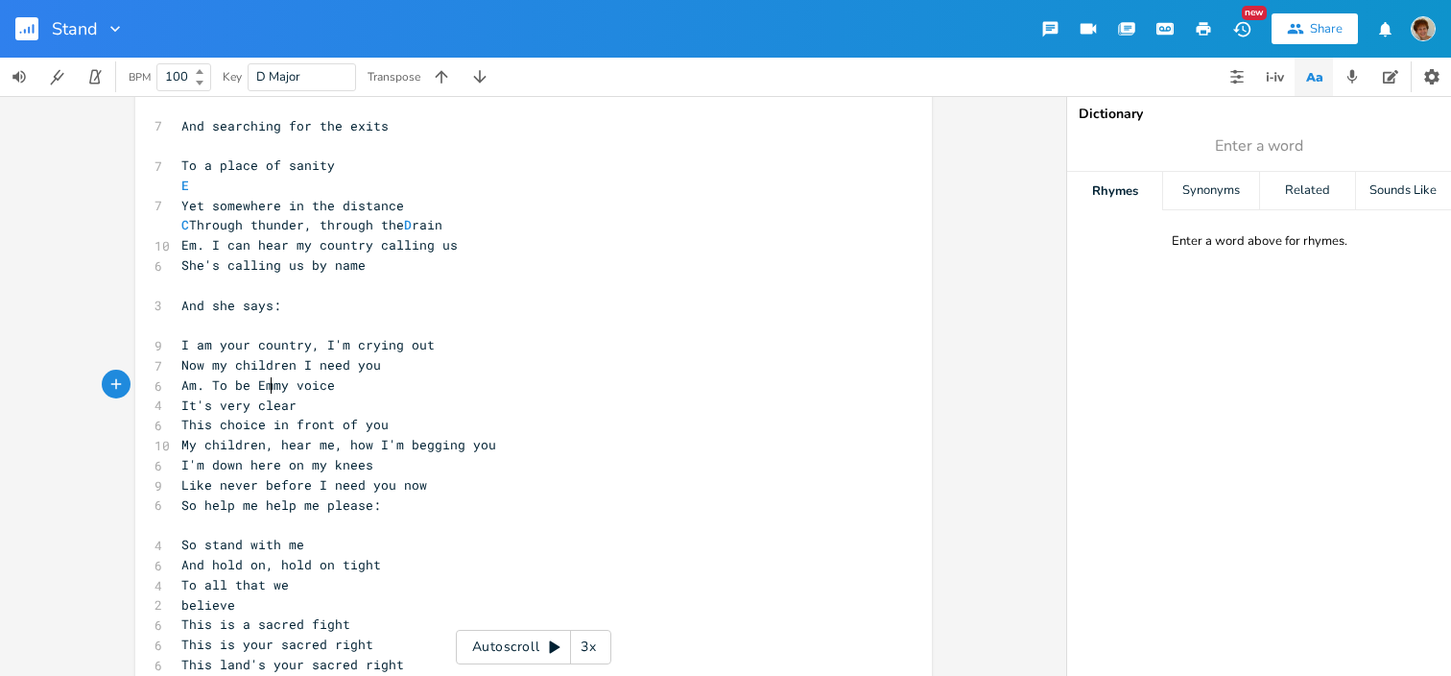
scroll to position [0, 20]
click at [181, 398] on span "It's very clear" at bounding box center [238, 404] width 115 height 17
type textarea "Am"
click at [273, 401] on span "Am It's very clear" at bounding box center [250, 404] width 138 height 17
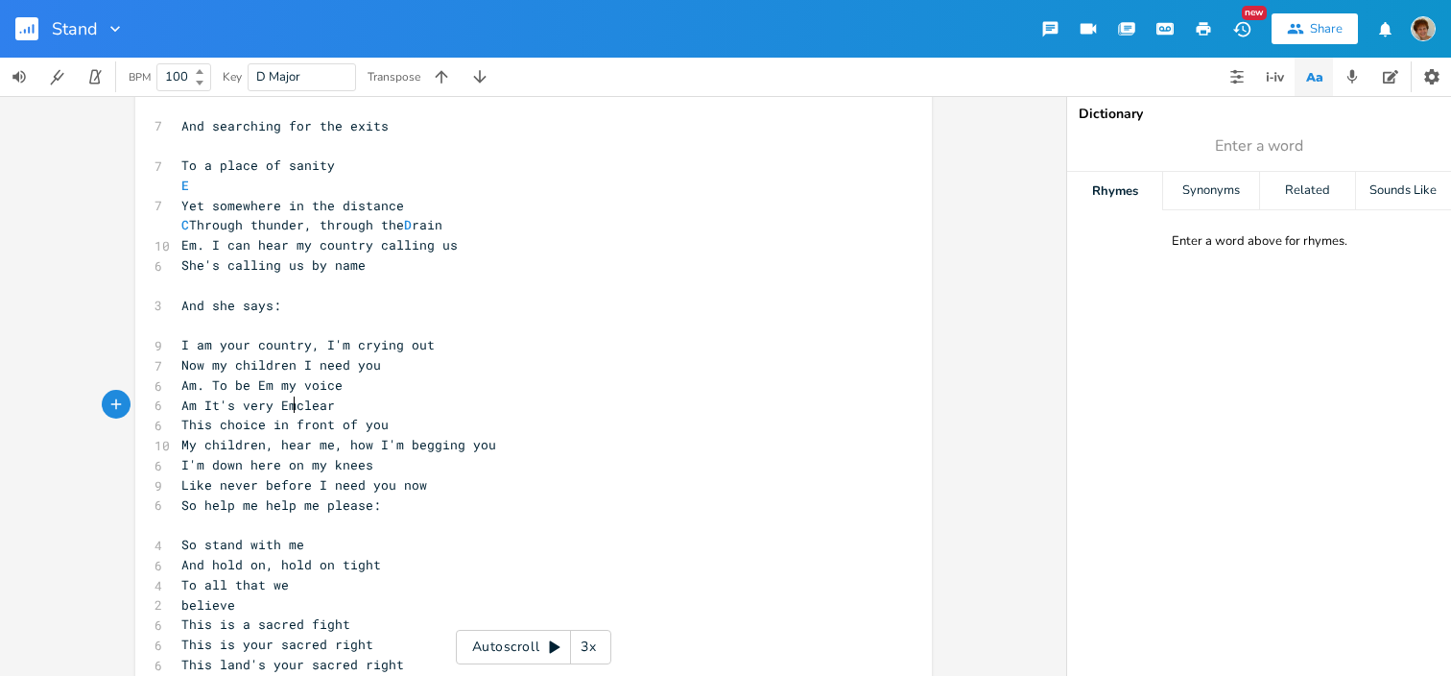
type textarea "Em"
click at [216, 424] on span "This choice in front of you" at bounding box center [284, 424] width 207 height 17
type textarea "D."
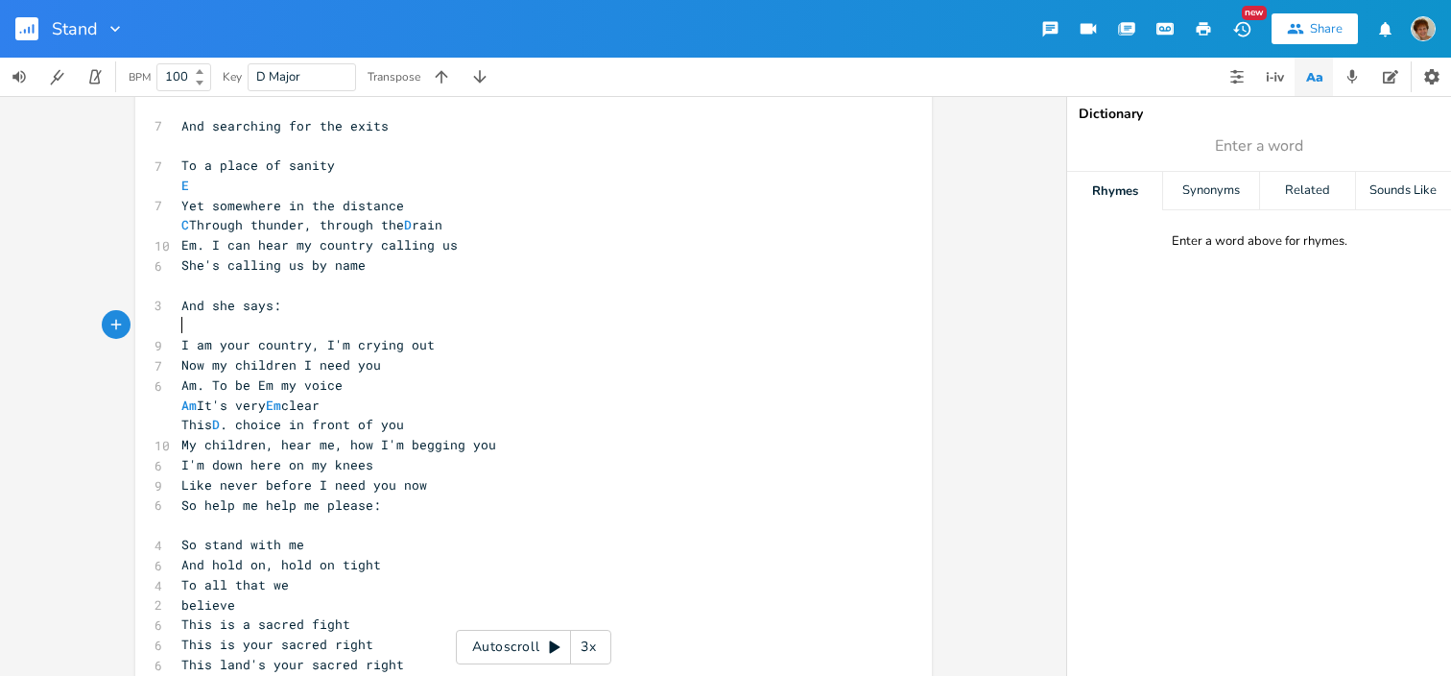
click at [208, 327] on pre "​" at bounding box center [524, 325] width 693 height 20
type textarea "G Em"
click at [181, 362] on span "Now my children I need you" at bounding box center [281, 364] width 200 height 17
type textarea "B"
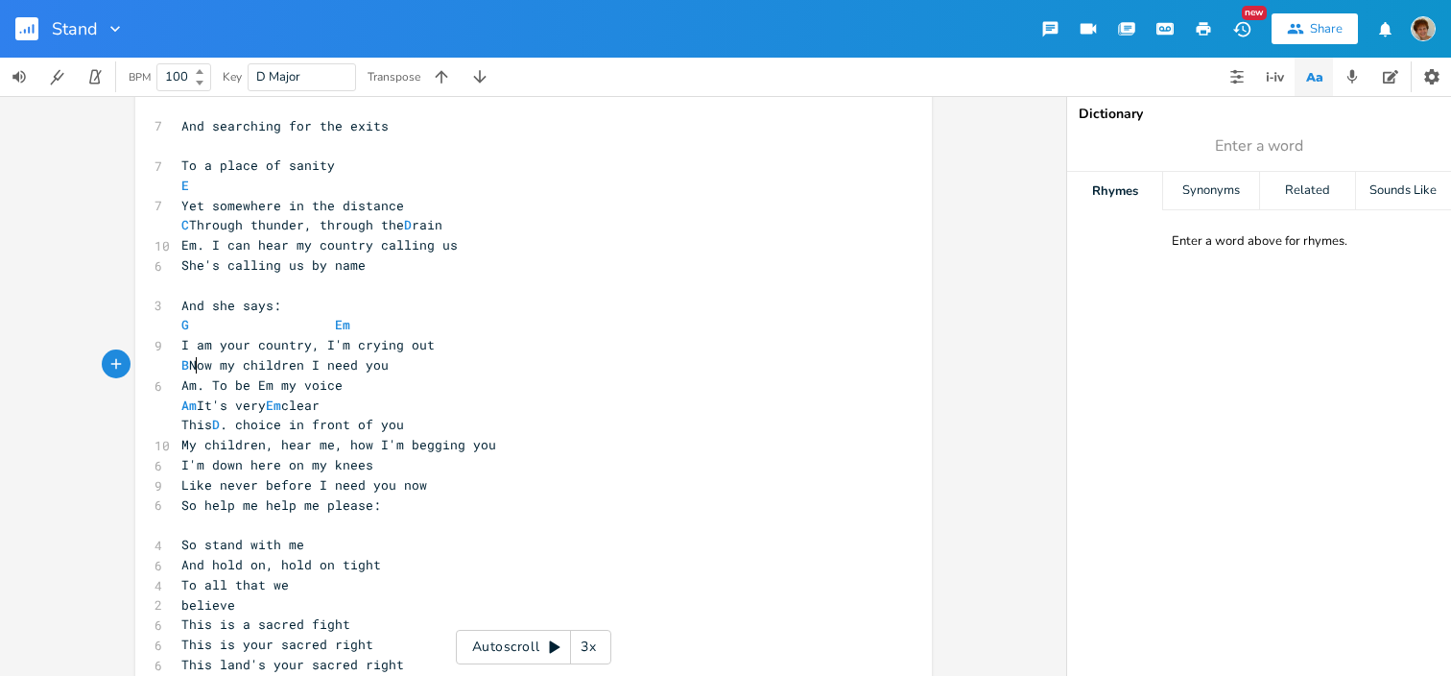
scroll to position [0, 11]
click at [181, 440] on span "My children, hear me, how I'm begging you" at bounding box center [338, 444] width 315 height 17
type textarea "G"
click at [418, 438] on span "G My children, hear me, how I'm begging you" at bounding box center [342, 444] width 323 height 17
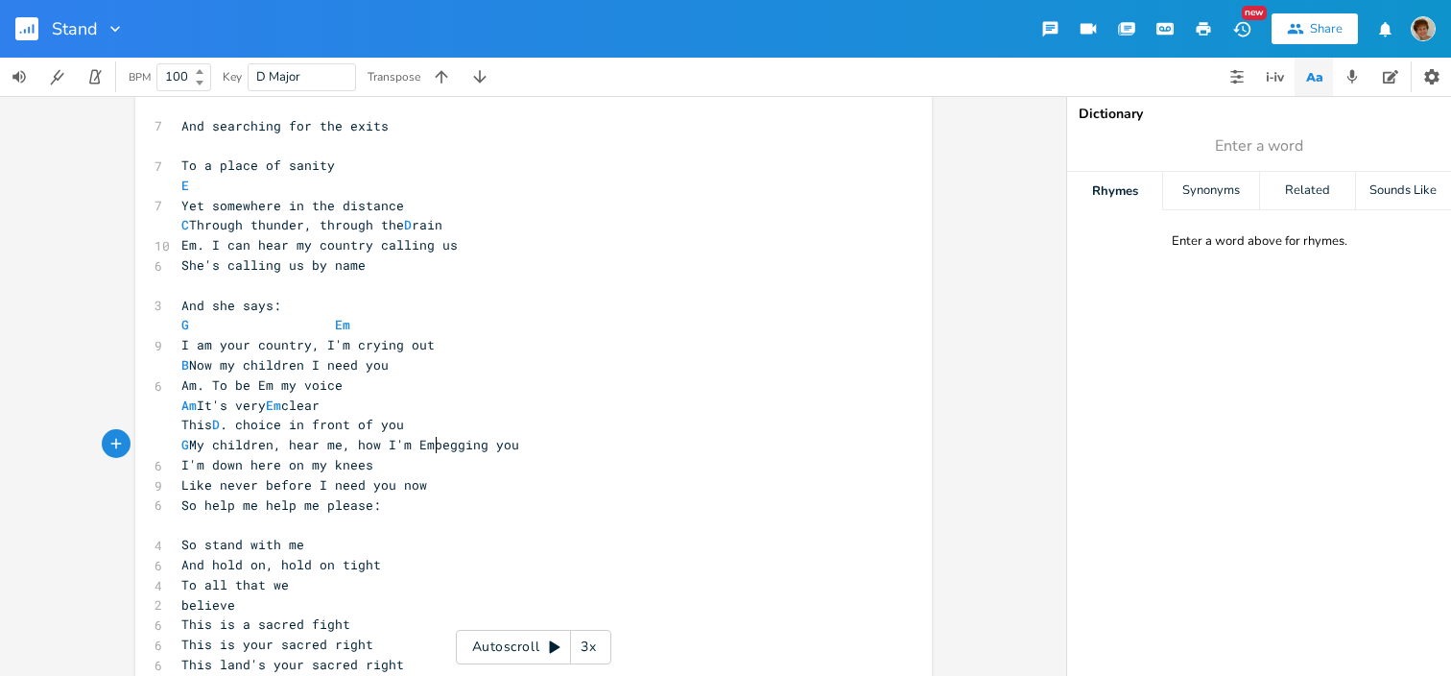
type textarea "Em"
click at [181, 465] on span "I'm down here on my knees" at bounding box center [277, 464] width 192 height 17
type textarea "B."
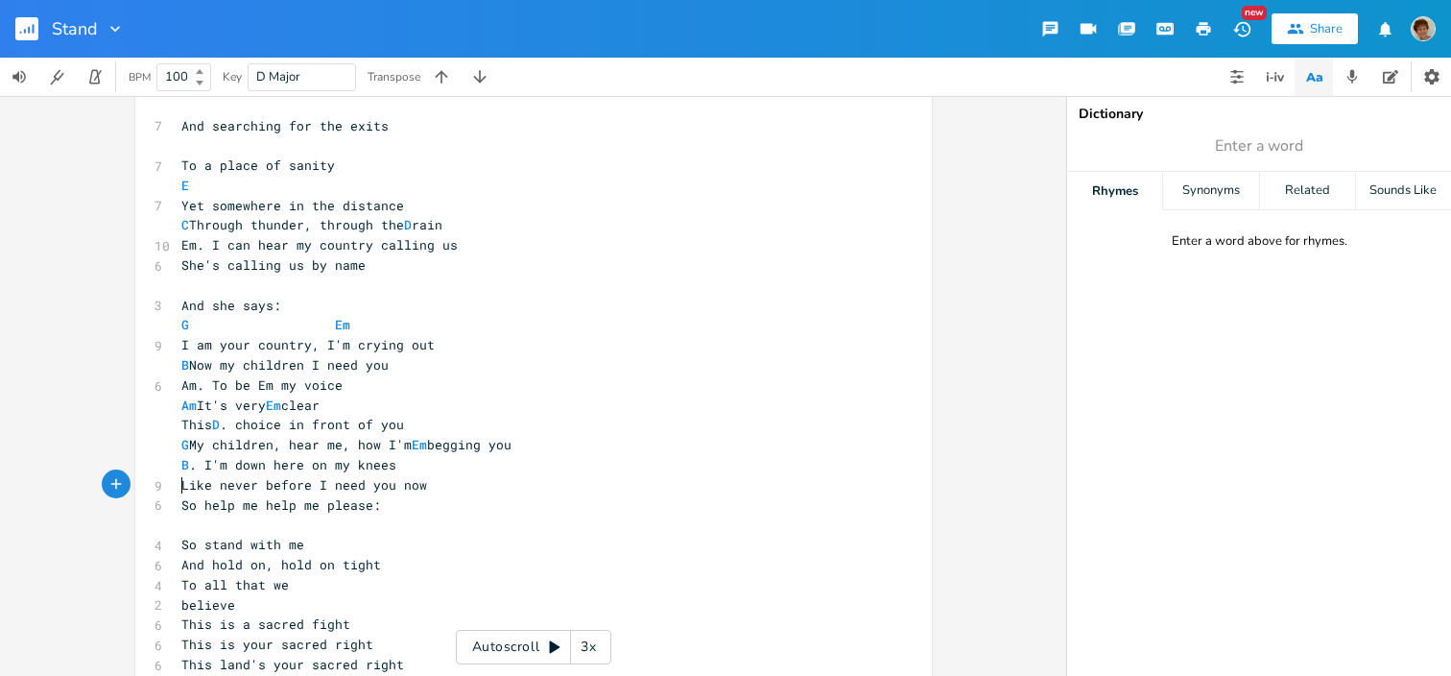
click at [181, 484] on span "Like never before I need you now" at bounding box center [304, 484] width 246 height 17
type textarea "Em."
click at [341, 471] on span "B . I'm down here on my knees" at bounding box center [288, 464] width 215 height 17
click at [343, 485] on span "Em. Like never before I need you now" at bounding box center [319, 484] width 276 height 17
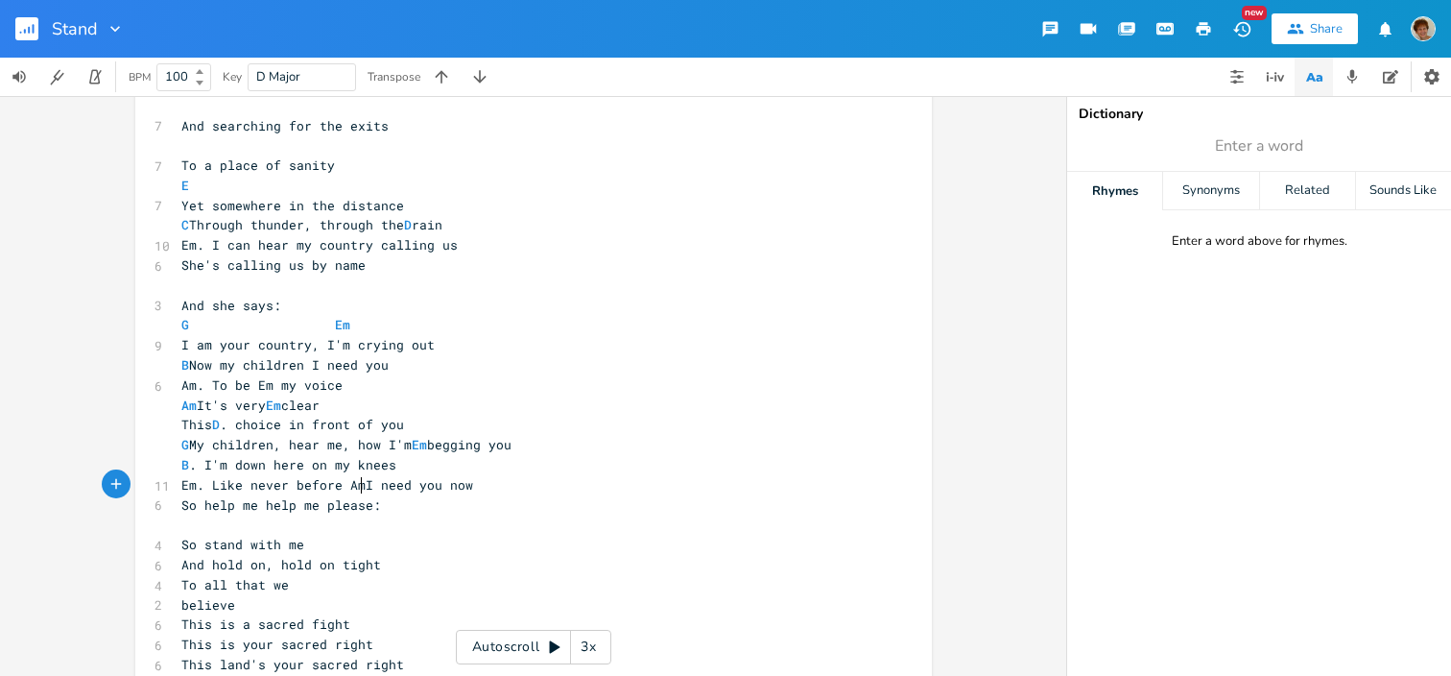
type textarea "Am"
click at [181, 496] on span "So help me help me please:" at bounding box center [281, 504] width 200 height 17
type textarea "c"
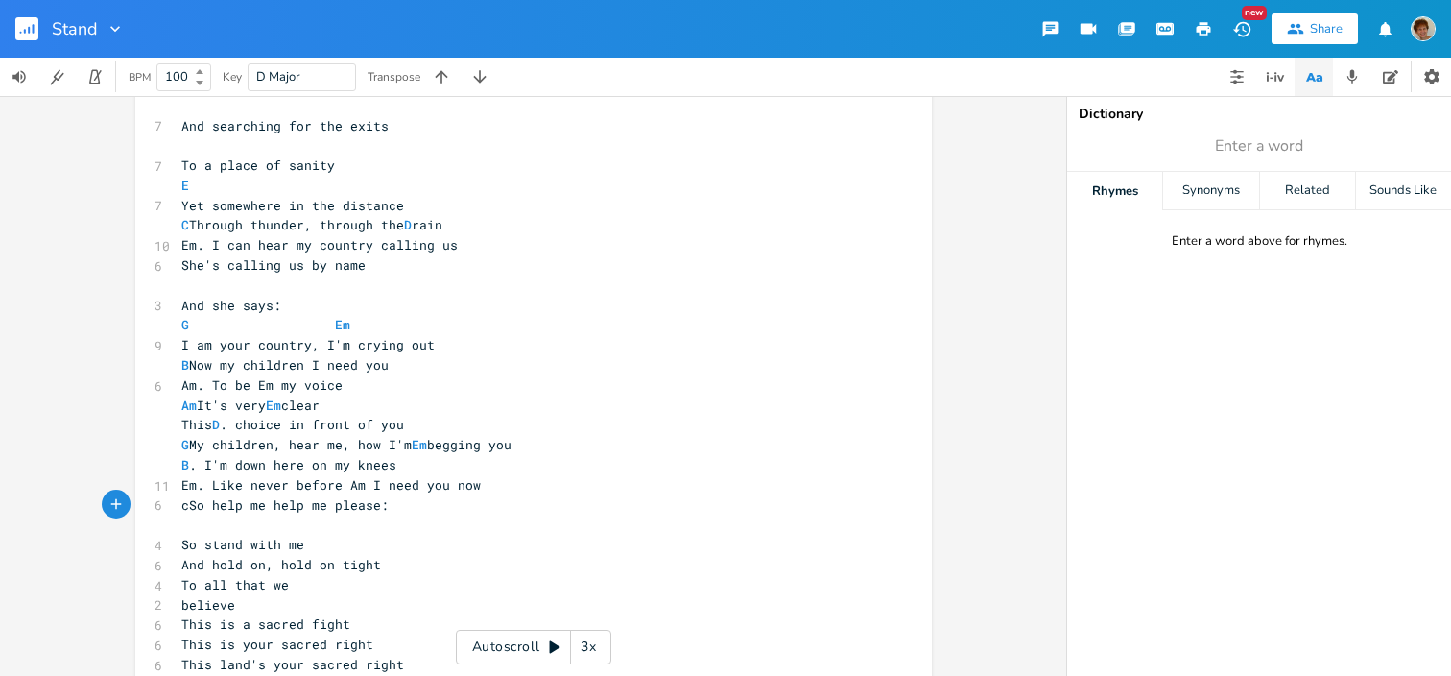
scroll to position [0, 8]
type textarea "C."
click at [345, 499] on span "C . So help me help me please:" at bounding box center [296, 504] width 230 height 17
type textarea "D."
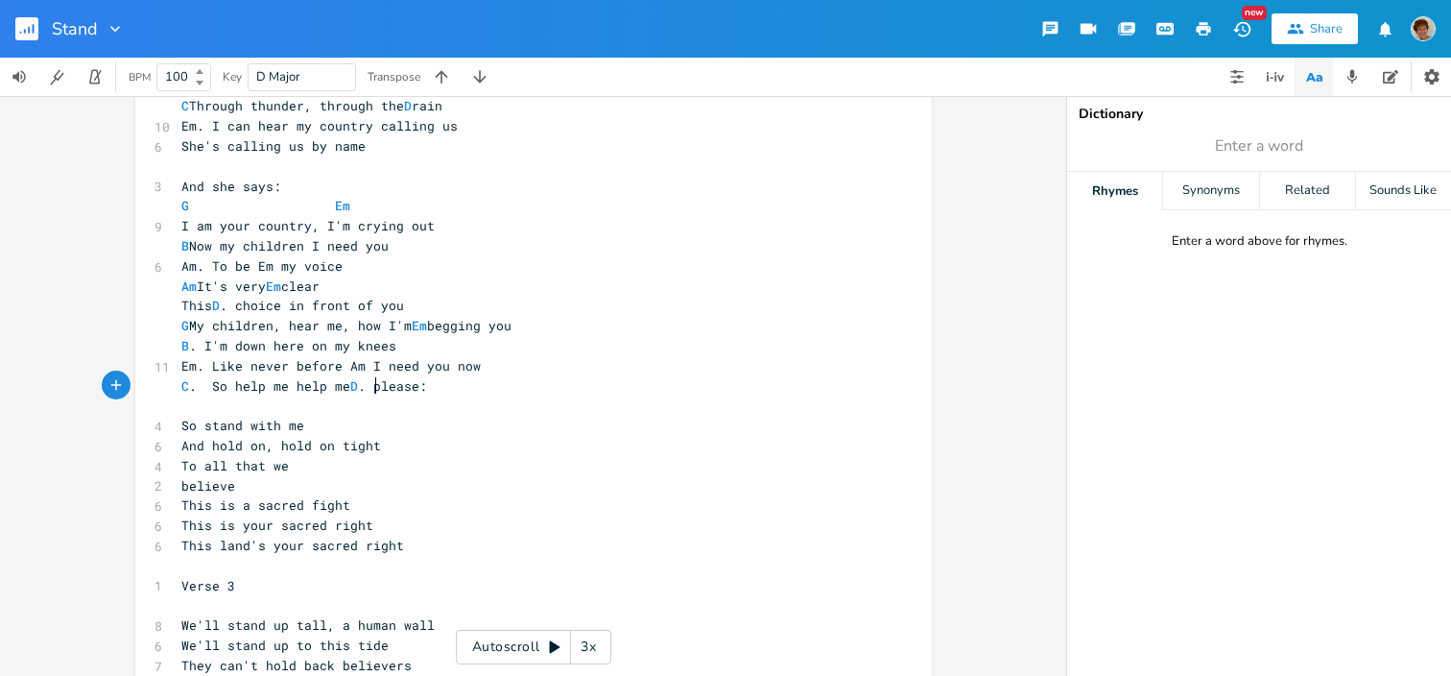
scroll to position [786, 0]
click at [402, 538] on pre "This land's your sacred right" at bounding box center [524, 544] width 693 height 20
type textarea "a"
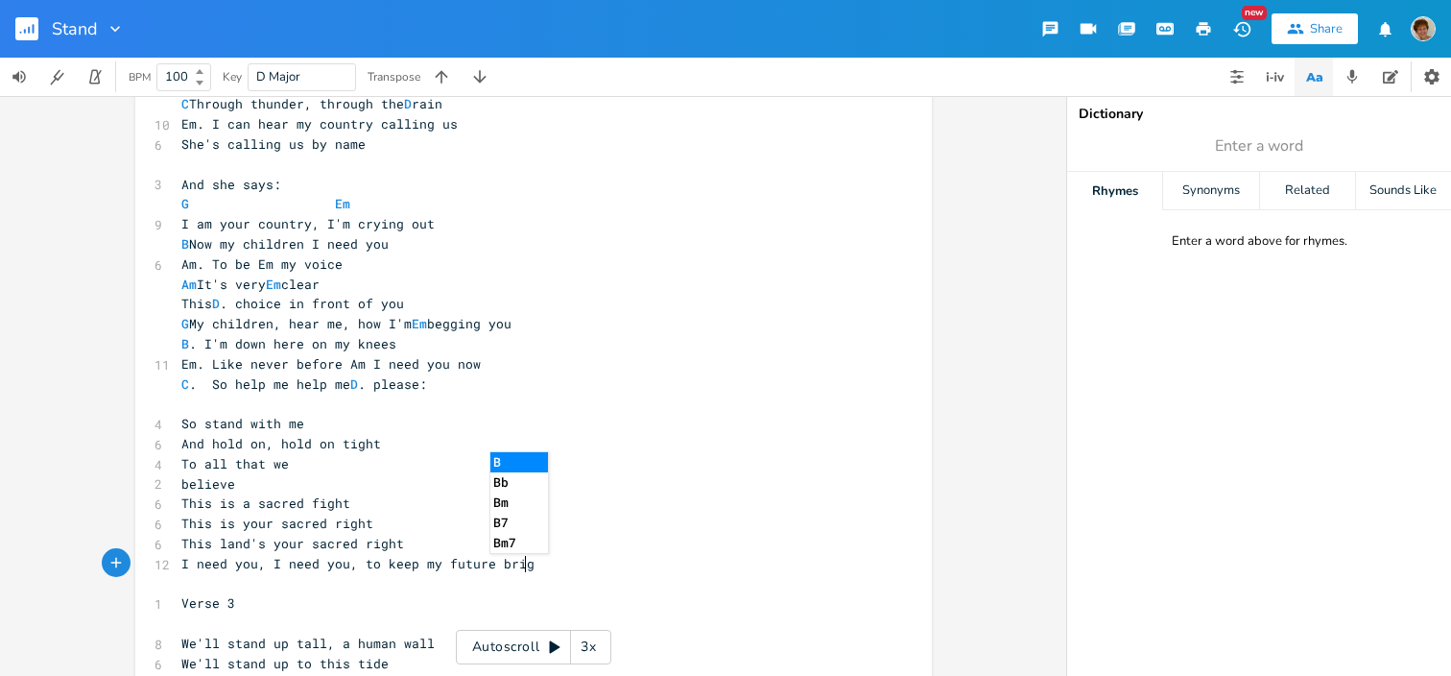
type textarea "I need you, I need you, to keep my future bright"
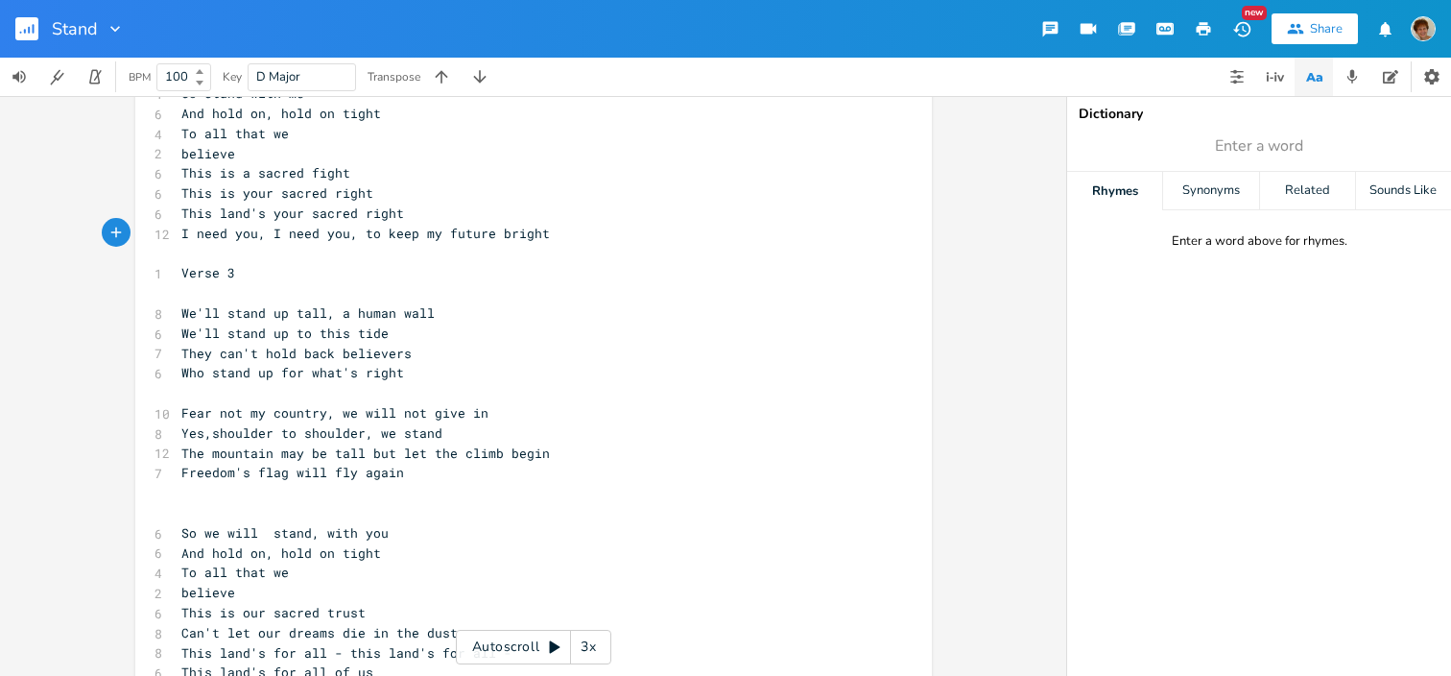
scroll to position [1122, 0]
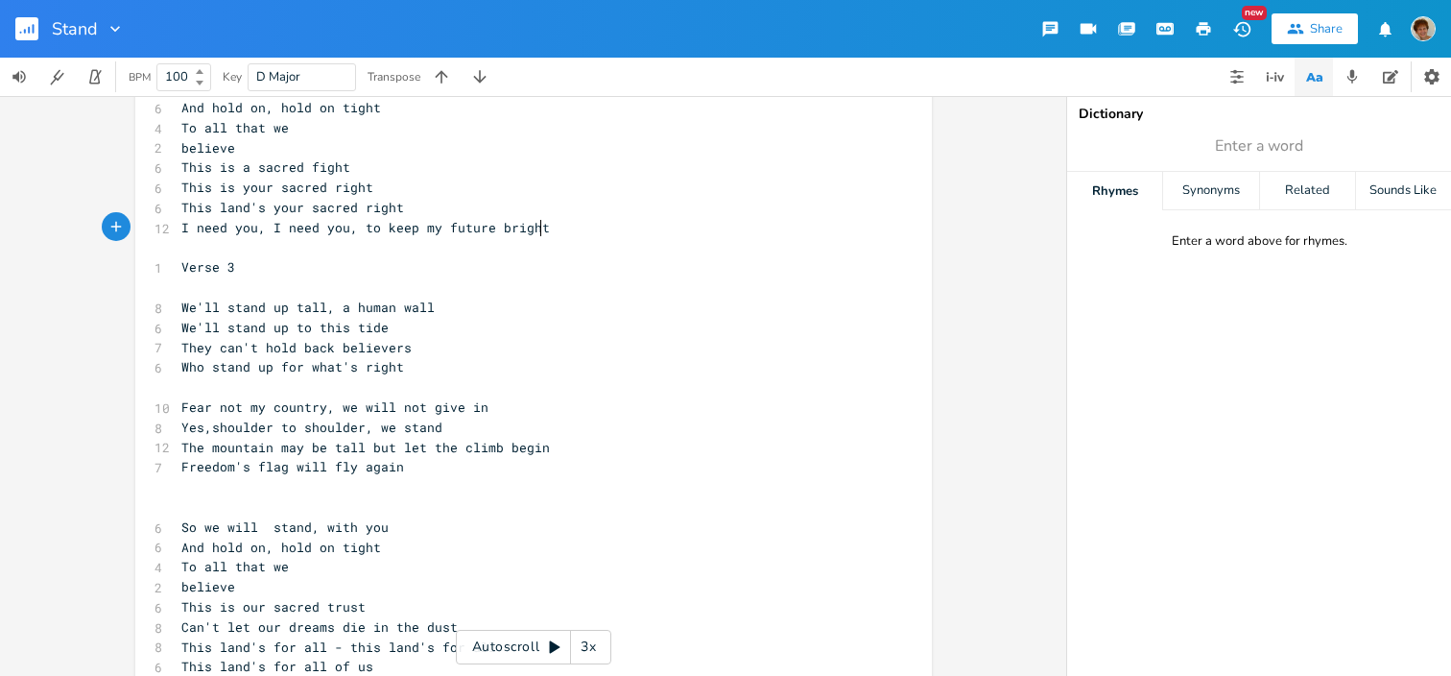
click at [350, 326] on span "We'll stand up to this tide" at bounding box center [284, 327] width 207 height 17
type textarea "ising"
click at [349, 321] on span "We'll stand up to this ising tide" at bounding box center [307, 327] width 253 height 17
type textarea "r"
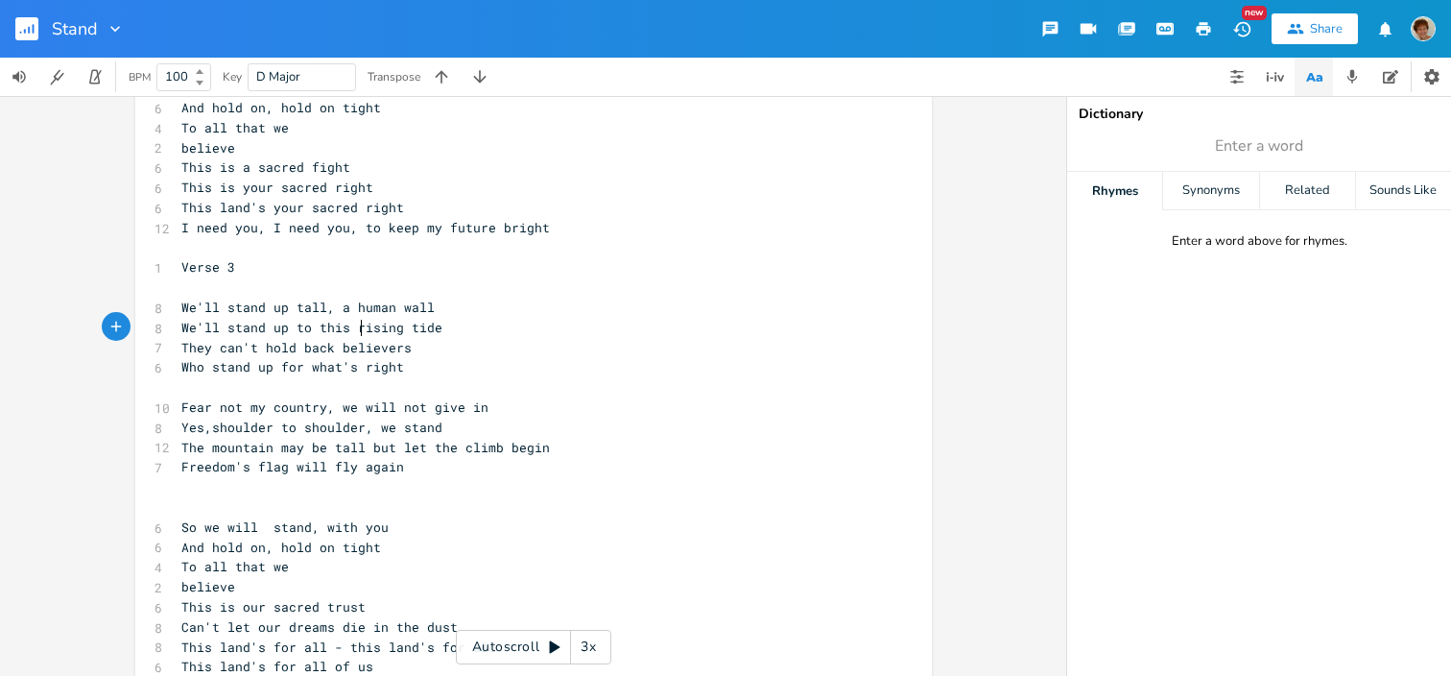
scroll to position [0, 5]
click at [399, 366] on pre "Who stand up for what's right" at bounding box center [524, 367] width 693 height 20
click at [351, 365] on span "Who stand up for what's right" at bounding box center [292, 366] width 223 height 17
type textarea "fight for all o"
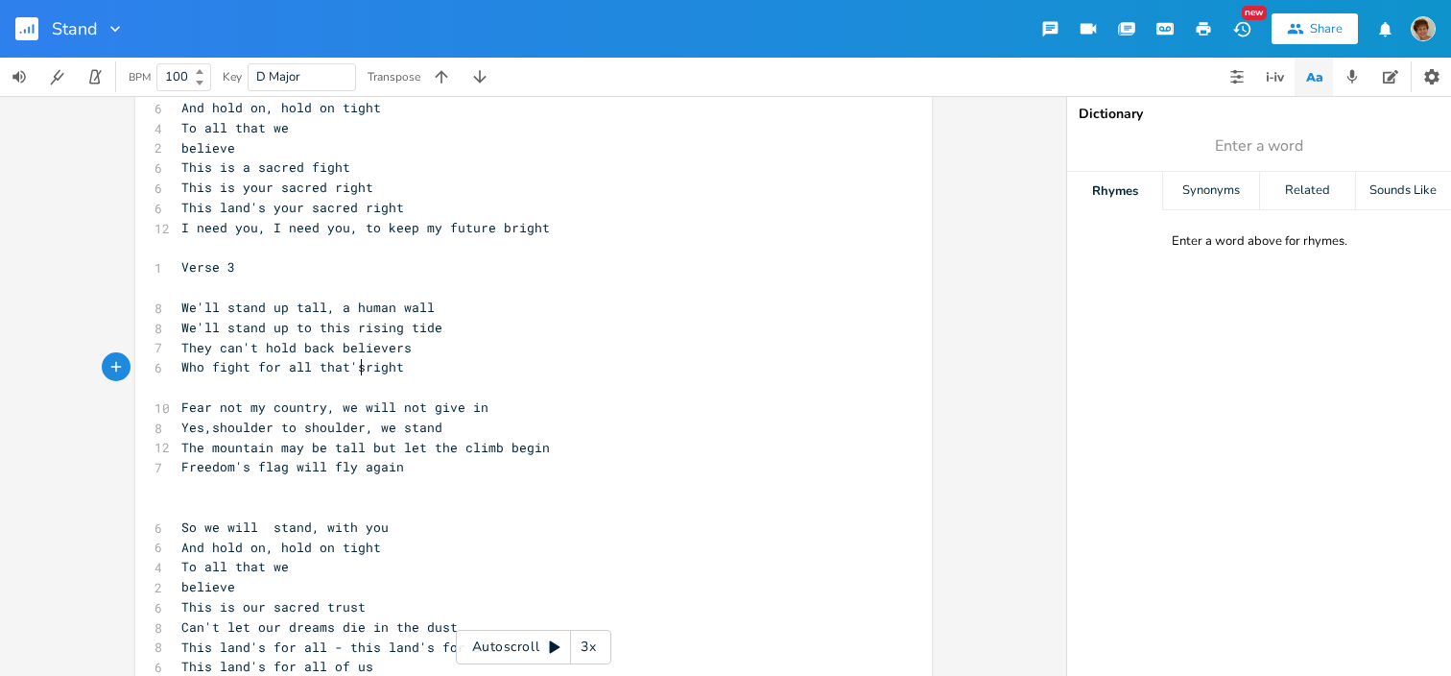
type textarea "that's"
click at [244, 364] on span "Who fight for all that's right" at bounding box center [296, 366] width 230 height 17
type textarea "stand"
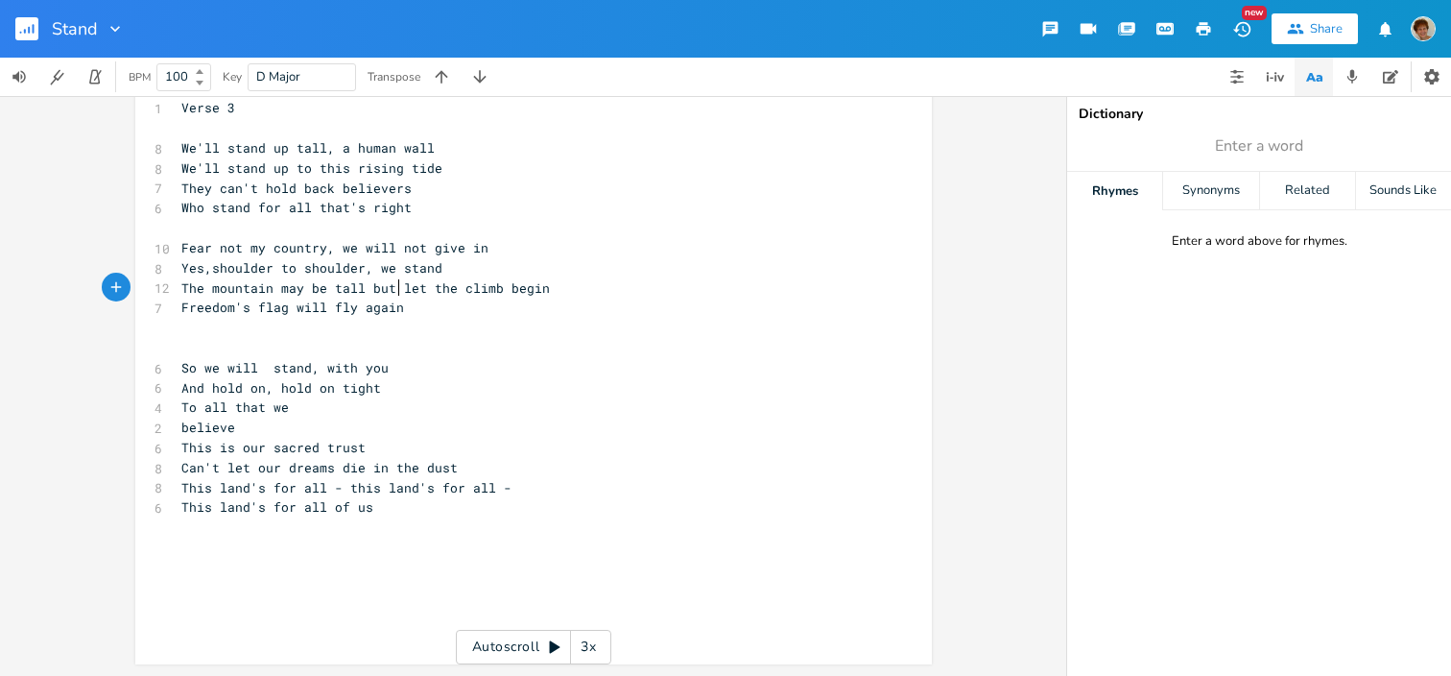
click at [390, 289] on span "The mountain may be tall but let the climb begin" at bounding box center [365, 287] width 369 height 17
type textarea "-"
click at [400, 303] on pre "Freedom's flag will fly again" at bounding box center [524, 308] width 693 height 20
click at [182, 301] on span "Freedom's flag" at bounding box center [235, 307] width 108 height 17
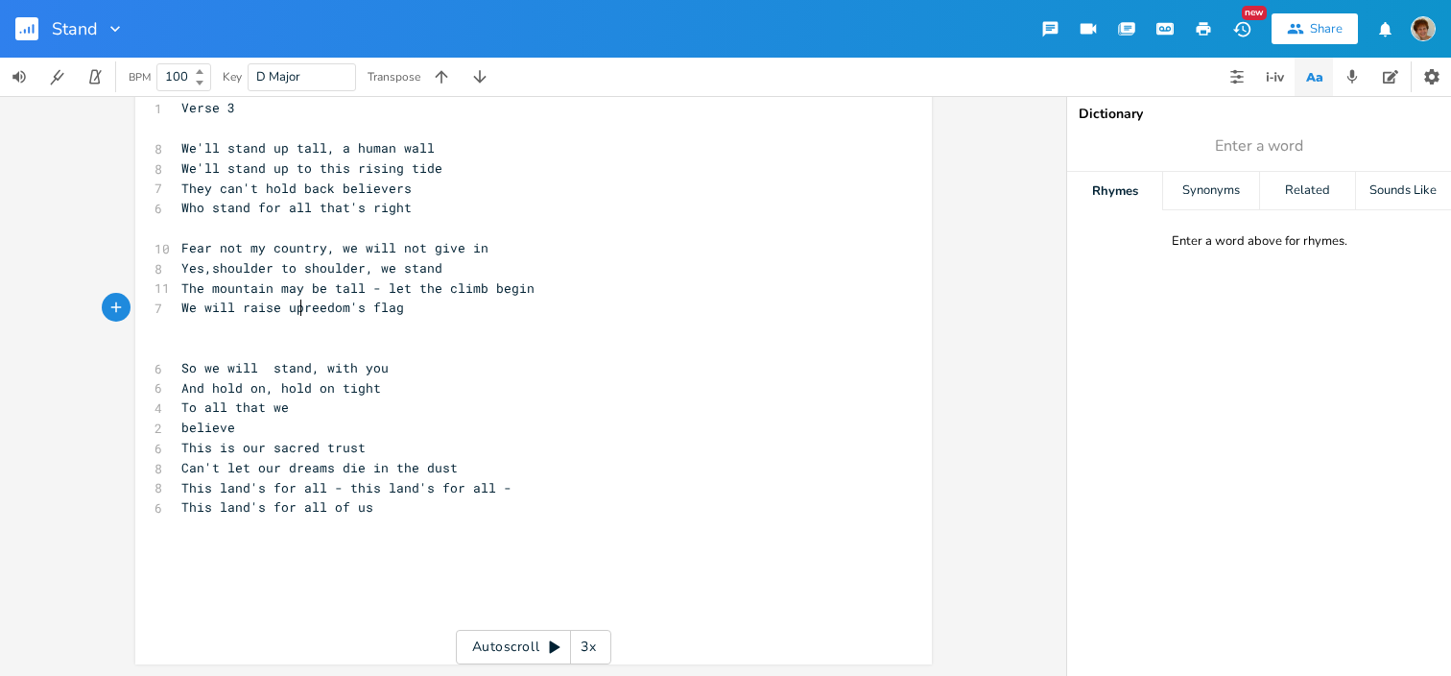
scroll to position [0, 95]
type textarea "We will raise up f"
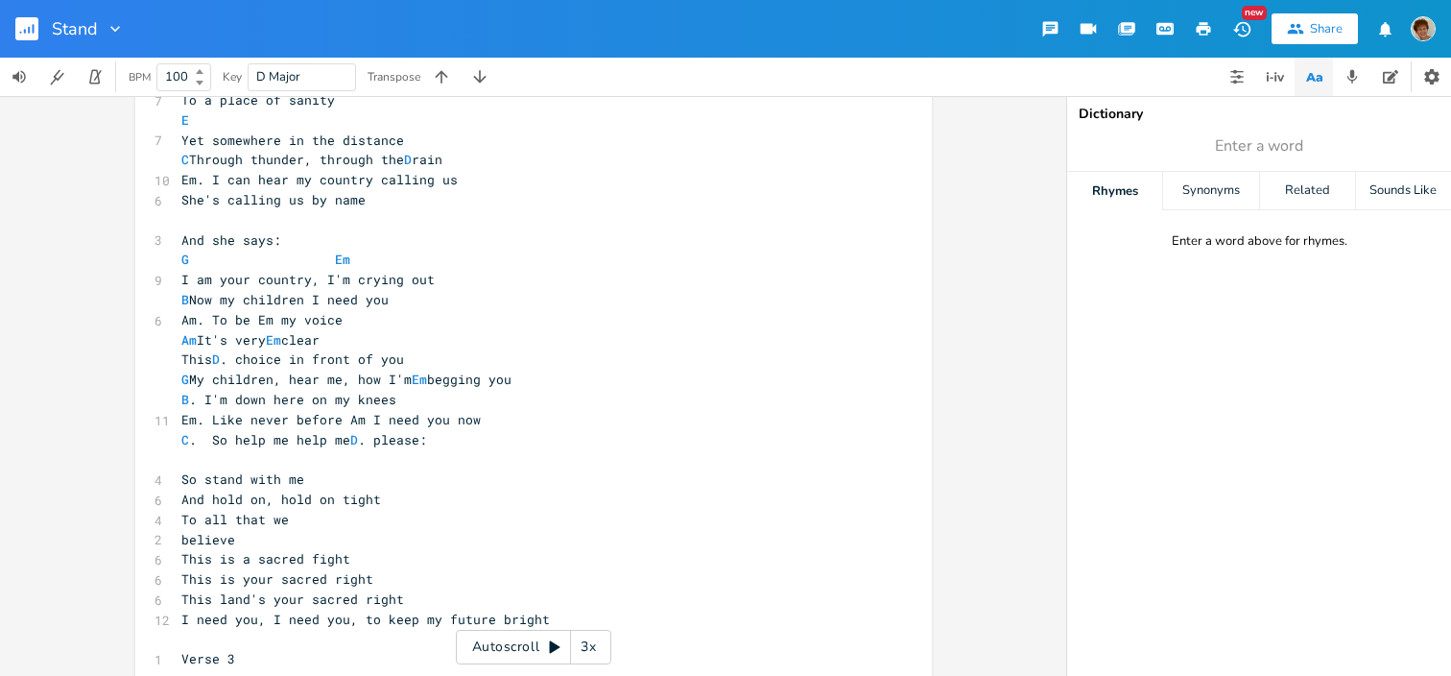
scroll to position [724, 0]
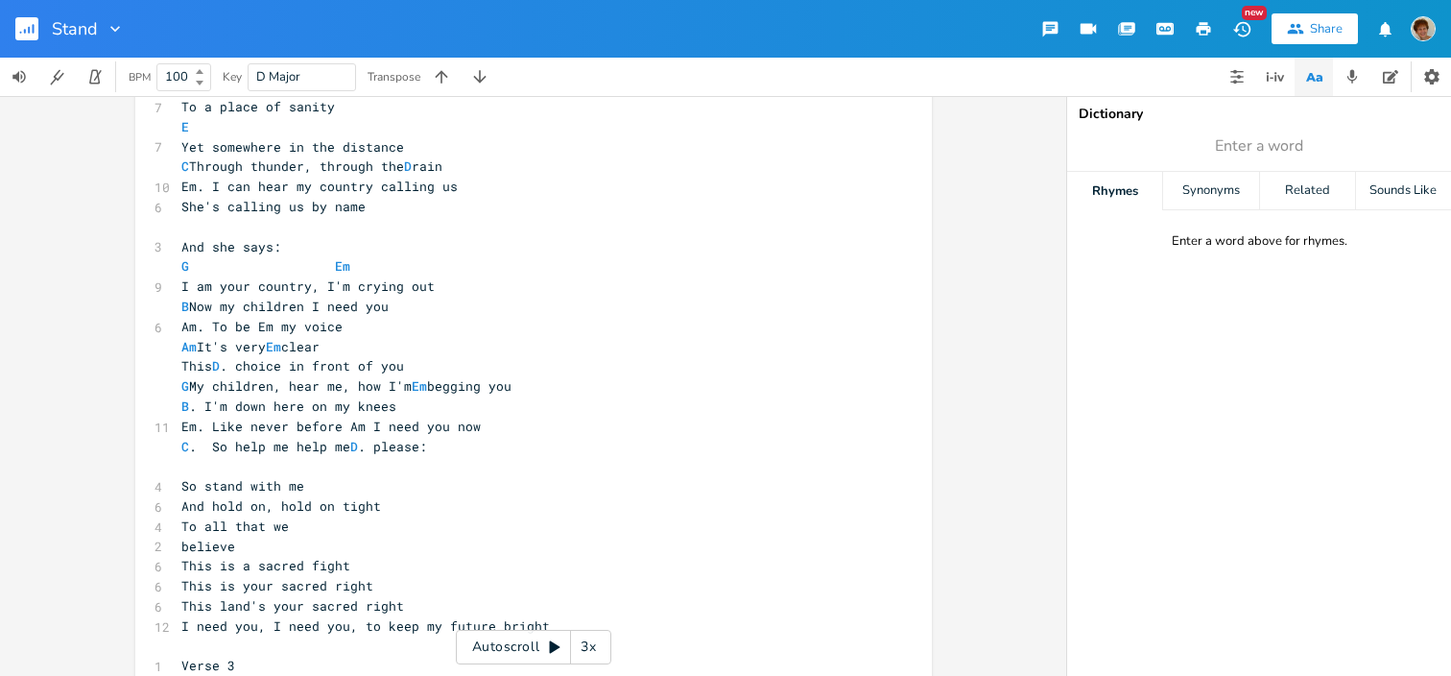
click at [450, 185] on pre "Em. I can hear my country calling us" at bounding box center [524, 187] width 693 height 20
click at [283, 203] on span "She's calling us by name" at bounding box center [273, 206] width 184 height 17
type textarea "All of"
click at [310, 204] on pre "All of us by name" at bounding box center [524, 207] width 693 height 20
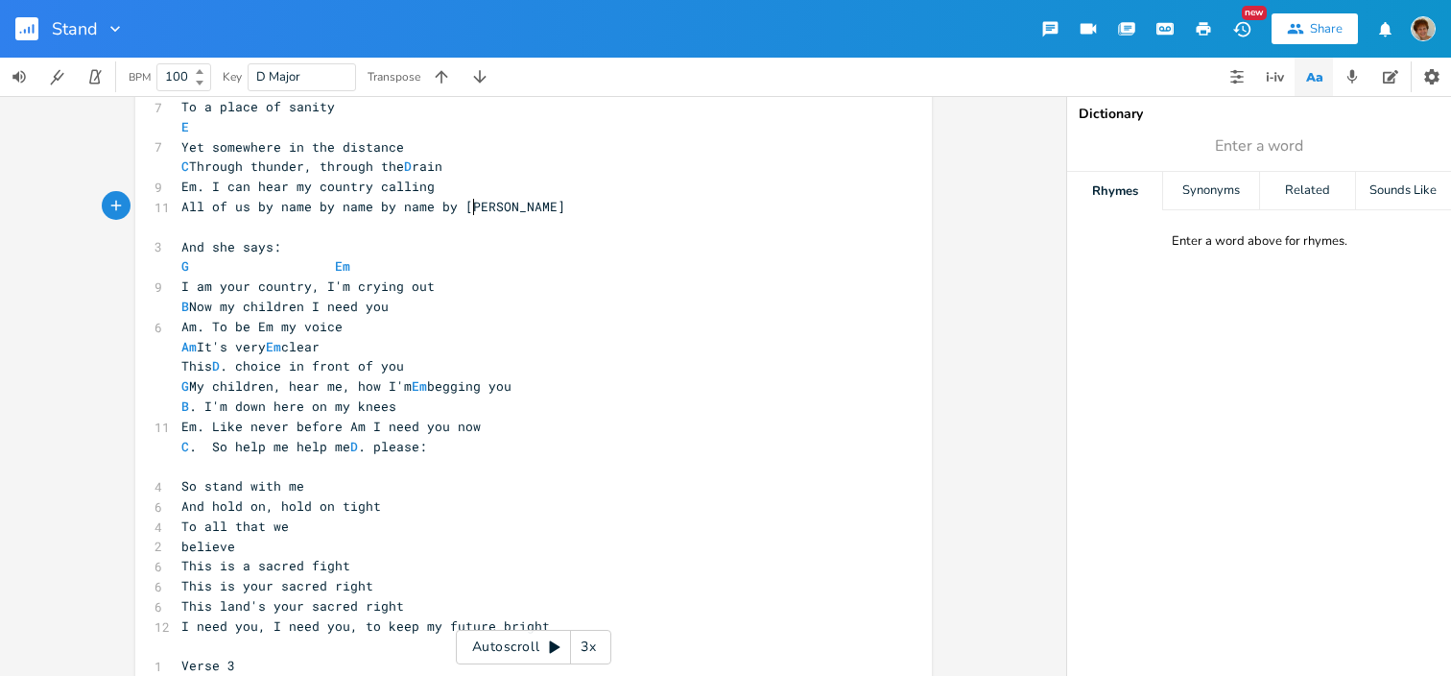
type textarea "by name by name by name"
click at [272, 202] on span "All of us by name by name by name by name" at bounding box center [338, 206] width 315 height 17
type textarea "Em"
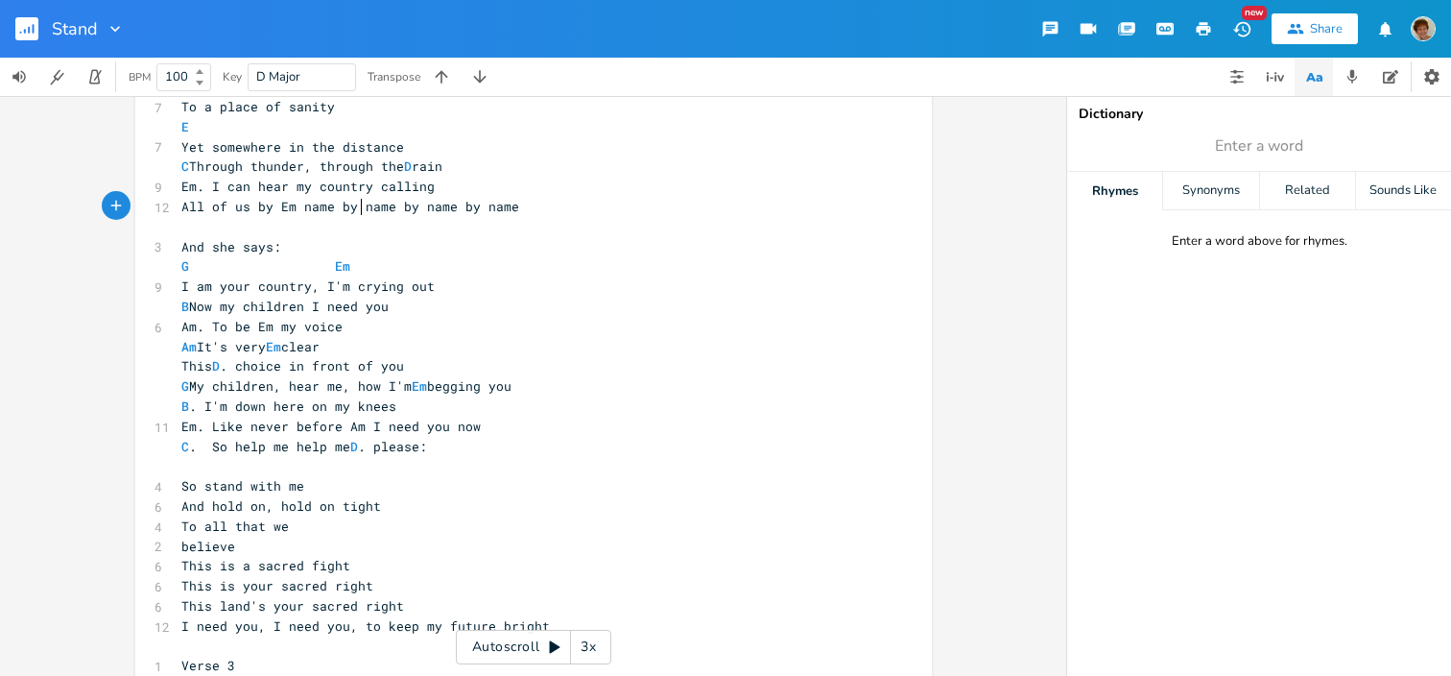
click at [354, 205] on span "All of us by Em name by name by name by name" at bounding box center [350, 206] width 338 height 17
type textarea "D."
click at [438, 199] on span "All of us by Em name by D . name by name by name" at bounding box center [357, 206] width 353 height 17
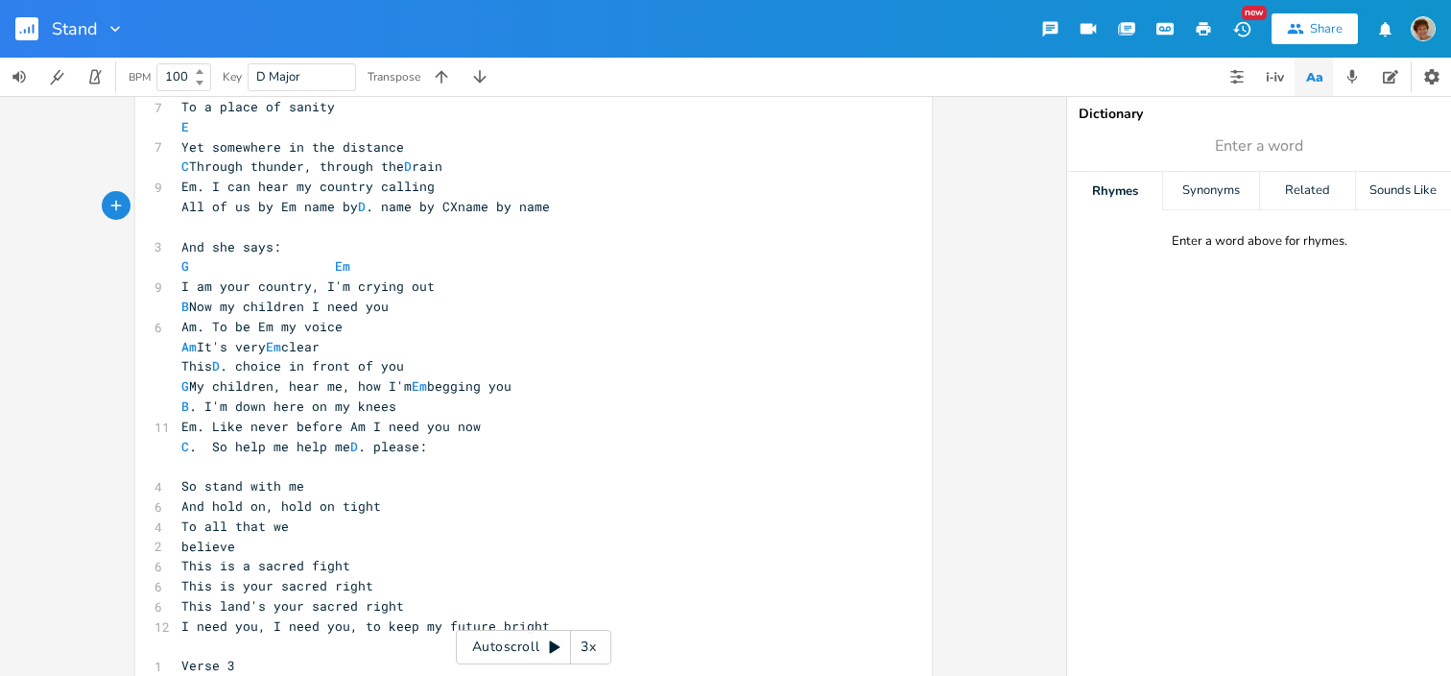
type textarea "CX"
type textarea "C"
click at [514, 202] on span "All of us by Em name by D . name by C name by name" at bounding box center [350, 206] width 338 height 17
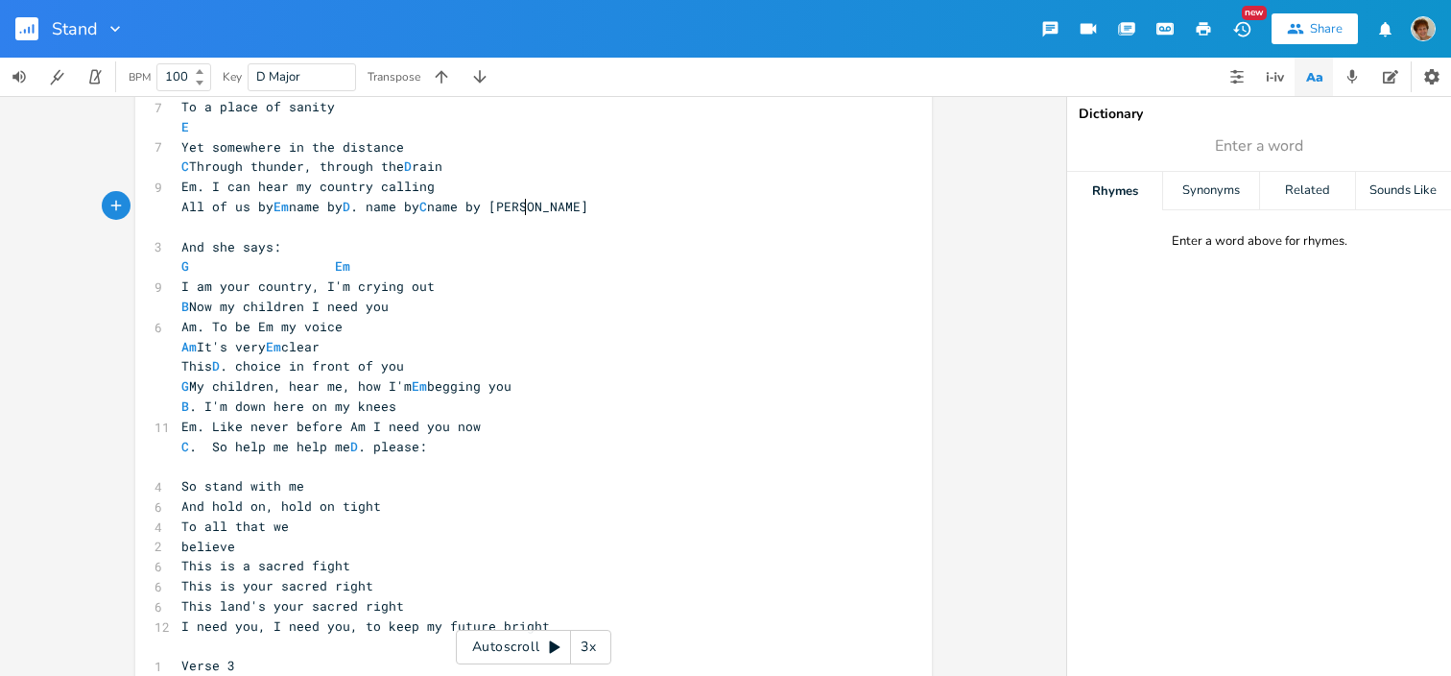
type textarea "Am"
click at [634, 201] on pre "All of us by Em name by D . name by C name by Am name" at bounding box center [524, 207] width 693 height 20
type textarea "by name"
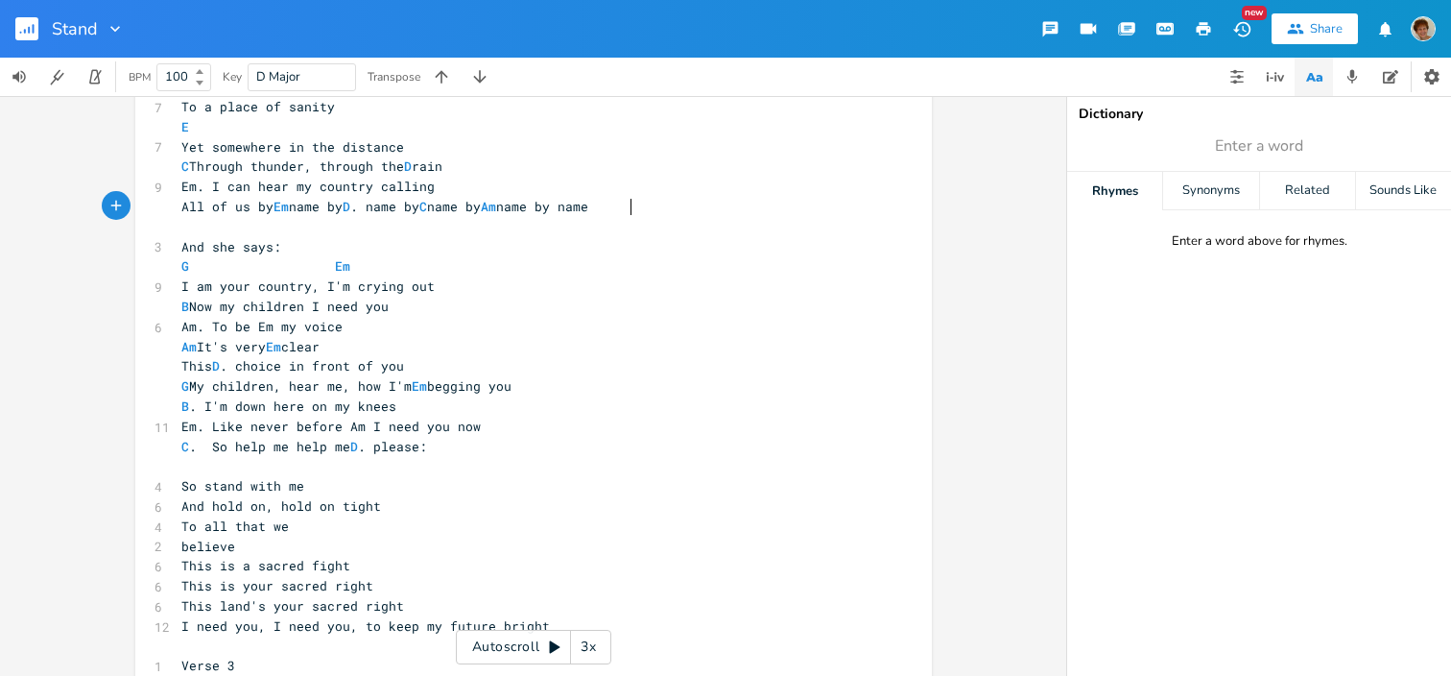
click at [588, 204] on span "All of us by Em name by D . name by C name by Am name by name" at bounding box center [384, 206] width 407 height 17
type textarea "D."
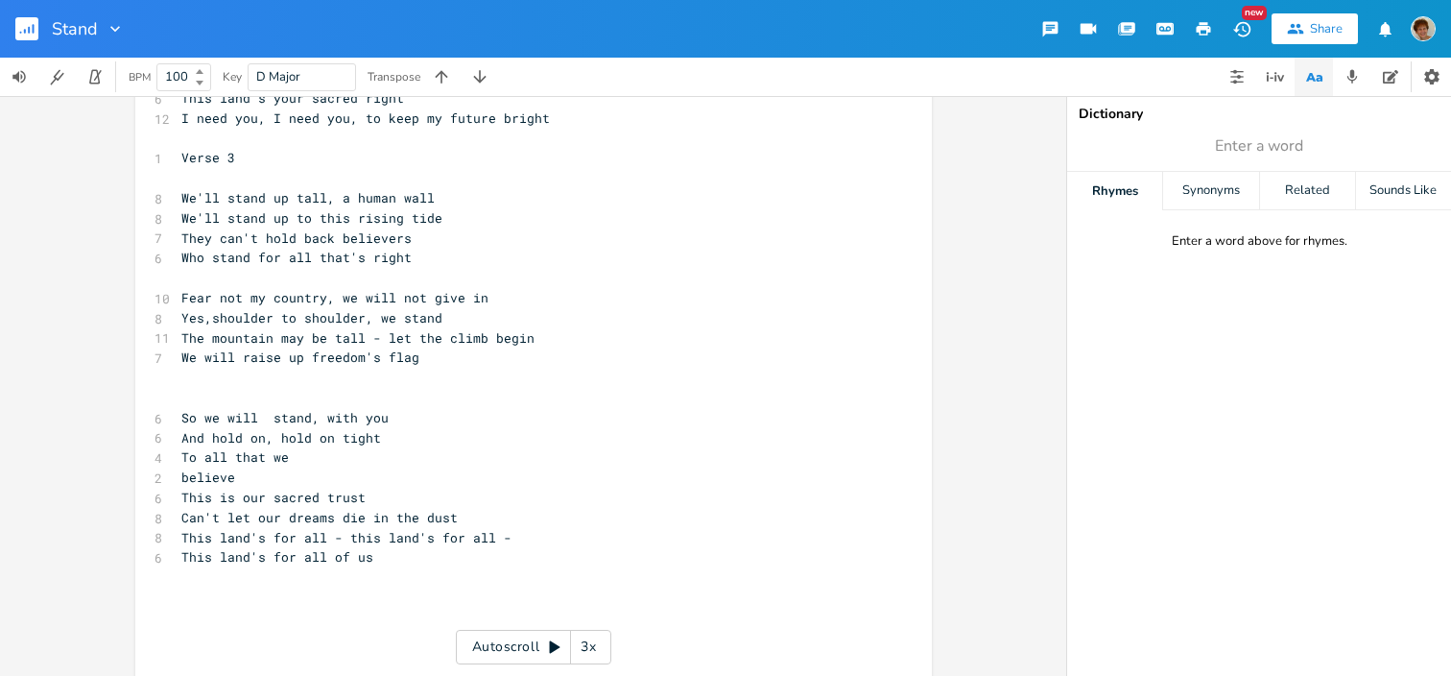
scroll to position [1232, 0]
